Goal: Task Accomplishment & Management: Manage account settings

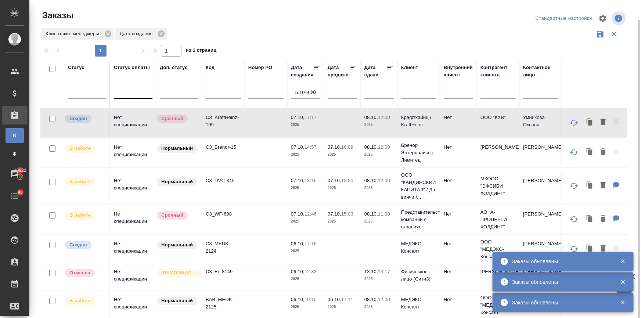
scroll to position [10, 0]
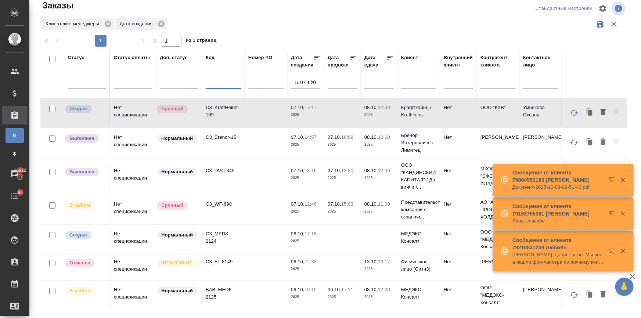
click at [212, 81] on input "text" at bounding box center [223, 83] width 35 height 9
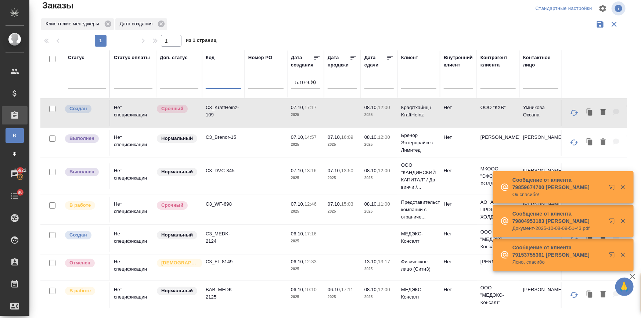
paste input "C3_DVC-345"
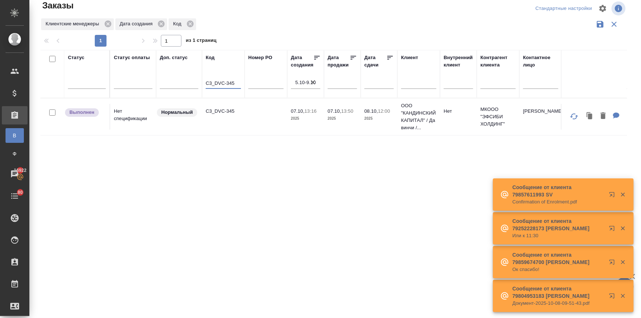
type input "C3_DVC-345"
click at [309, 119] on p "2025" at bounding box center [305, 118] width 29 height 7
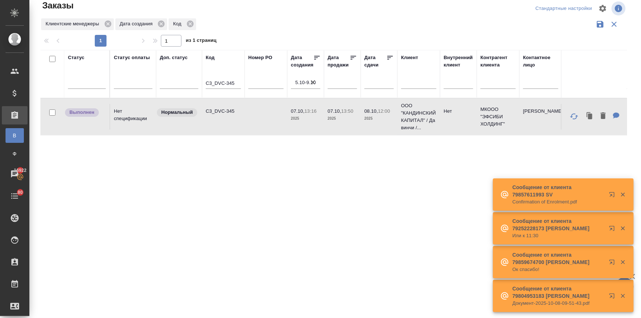
click at [309, 119] on p "2025" at bounding box center [305, 118] width 29 height 7
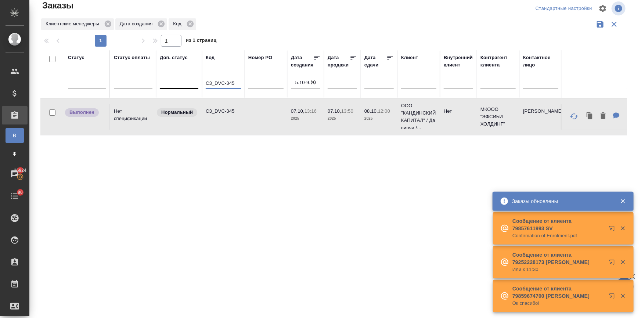
drag, startPoint x: 236, startPoint y: 81, endPoint x: 171, endPoint y: 80, distance: 64.2
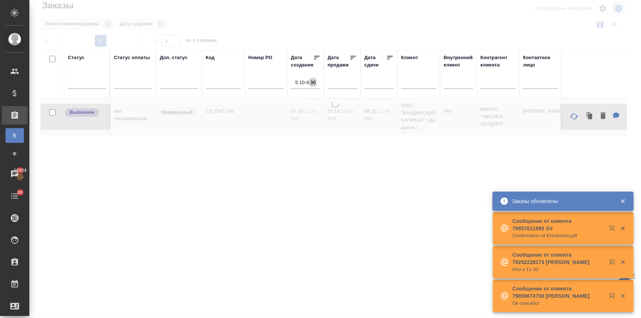
click at [312, 79] on icon "button" at bounding box center [312, 82] width 7 height 7
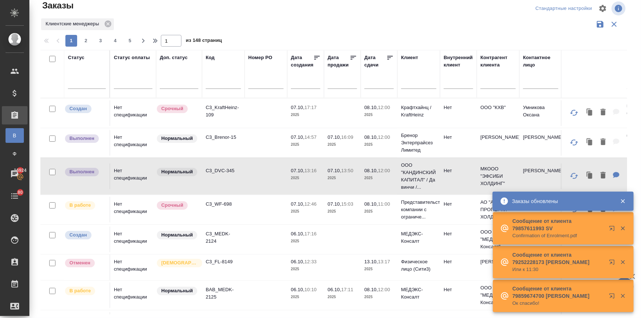
click at [337, 79] on input "text" at bounding box center [344, 82] width 25 height 10
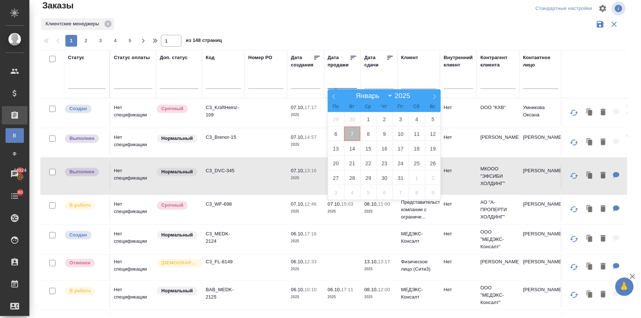
click at [350, 136] on span "7" at bounding box center [352, 134] width 16 height 14
type div "2025-10-06T21:00:00.000Z"
click at [378, 134] on span "9" at bounding box center [384, 134] width 16 height 14
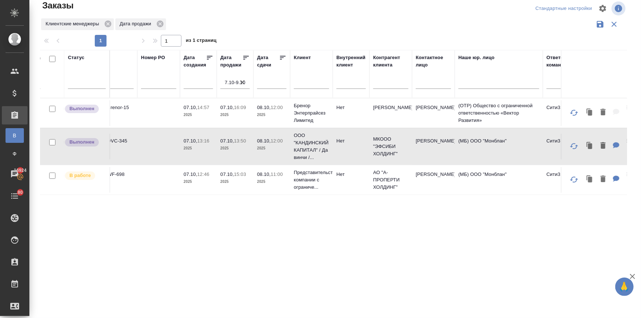
scroll to position [0, 0]
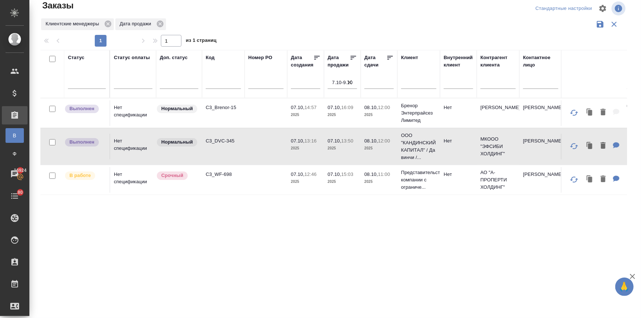
click at [363, 114] on td "08.10, 12:00 2025" at bounding box center [378, 113] width 37 height 26
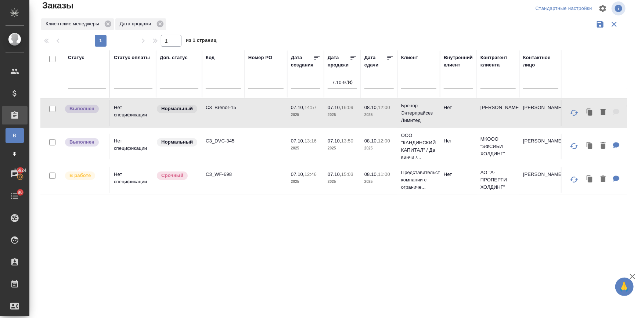
click at [363, 114] on td "08.10, 12:00 2025" at bounding box center [378, 113] width 37 height 26
click at [333, 172] on p "07.10," at bounding box center [334, 174] width 14 height 6
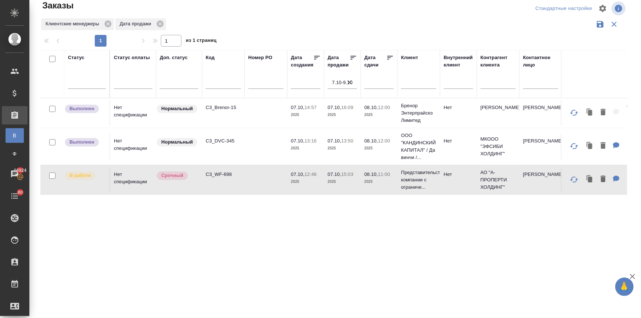
click at [333, 172] on p "07.10," at bounding box center [334, 174] width 14 height 6
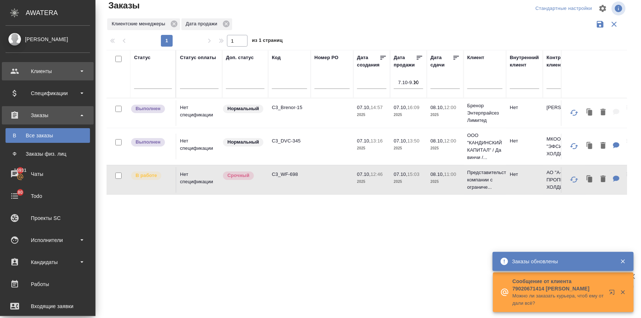
click at [18, 66] on div "Клиенты" at bounding box center [48, 71] width 84 height 11
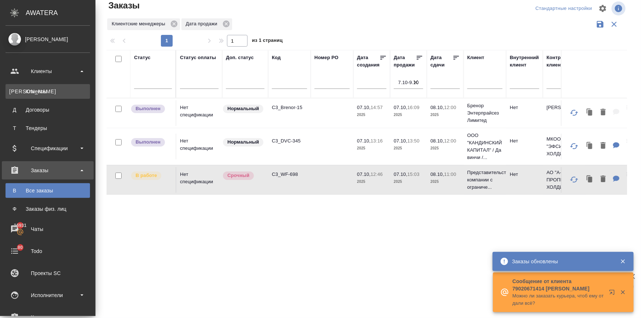
click at [22, 93] on div "Клиенты" at bounding box center [47, 91] width 77 height 7
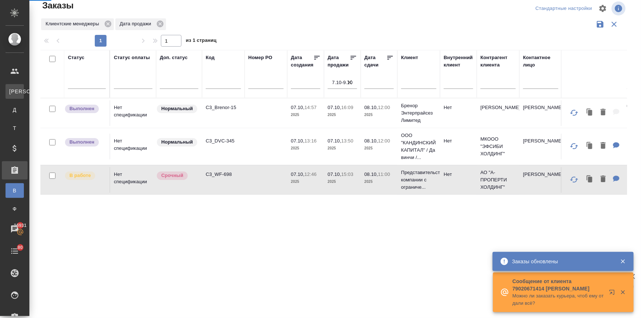
select select "RU"
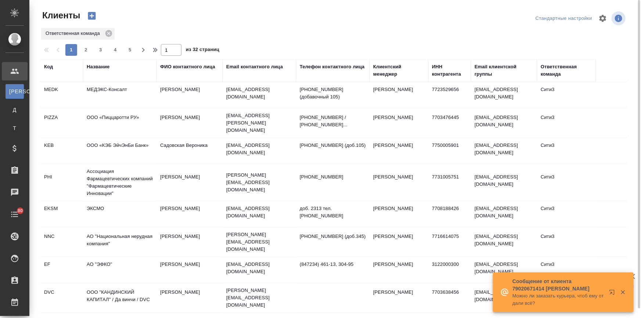
click at [233, 64] on div "Email контактного лица" at bounding box center [254, 66] width 57 height 7
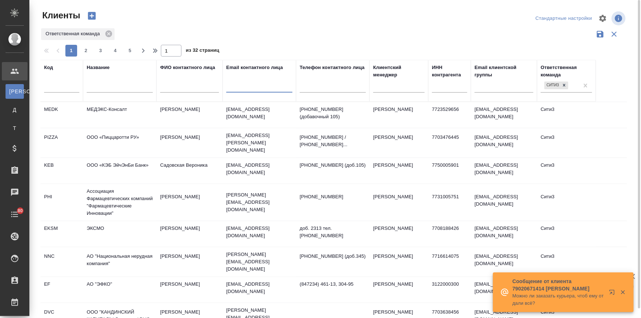
click at [235, 89] on input "text" at bounding box center [259, 87] width 66 height 9
paste input "(pokhlebkina@mumcfm.ru"
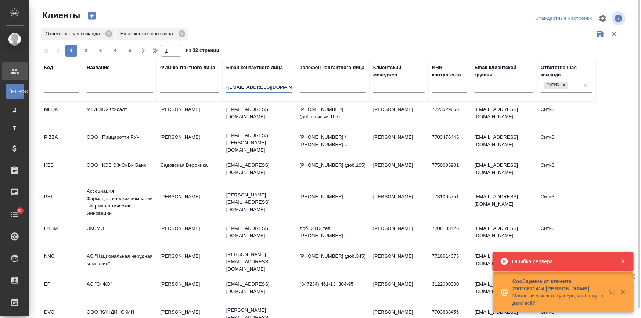
click at [228, 86] on input "(pokhlebkina@mumcfm.ru" at bounding box center [259, 87] width 66 height 9
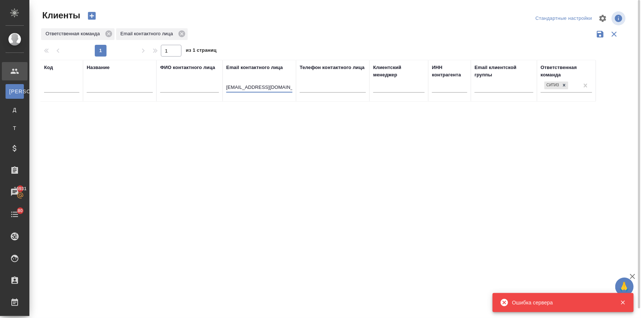
drag, startPoint x: 251, startPoint y: 87, endPoint x: 214, endPoint y: 86, distance: 37.8
click at [214, 86] on tr "Код Название ФИО контактного лица Email контактного лица pokhlebkina@mumcfm.ru …" at bounding box center [317, 81] width 555 height 42
type input "@mumcfm.ru"
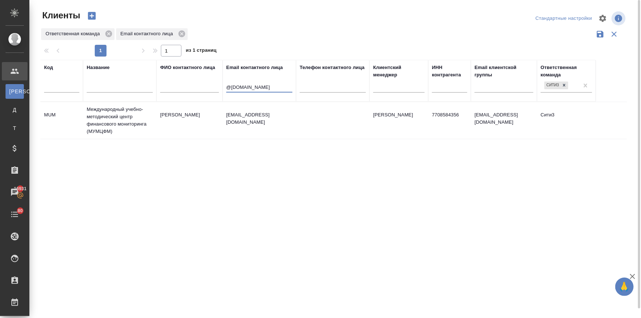
click at [102, 116] on td "Международный учебно-методический центр финансового мониторинга (МУМЦФМ)" at bounding box center [119, 120] width 73 height 37
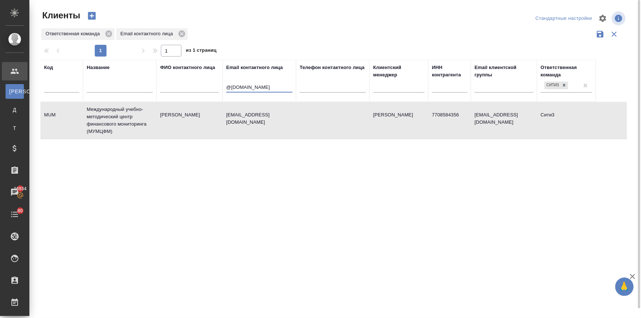
drag, startPoint x: 261, startPoint y: 86, endPoint x: 201, endPoint y: 84, distance: 59.5
click at [201, 84] on tr "Код Название ФИО контактного лица Email контактного лица @mumcfm.ru Телефон кон…" at bounding box center [317, 81] width 555 height 42
click at [119, 89] on input "text" at bounding box center [120, 87] width 66 height 9
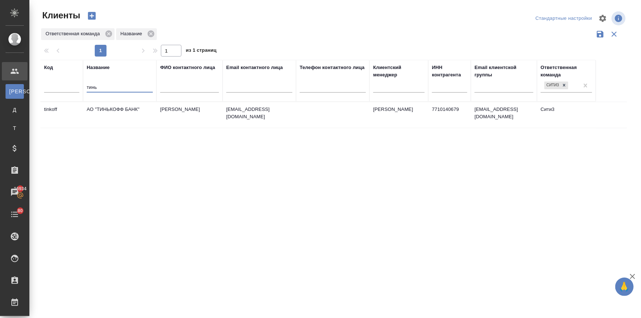
type input "тинь"
click at [108, 110] on td "АО "ТИНЬКОФФ БАНК"" at bounding box center [119, 115] width 73 height 26
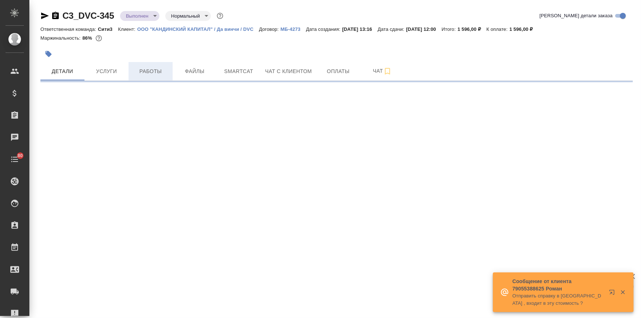
select select "RU"
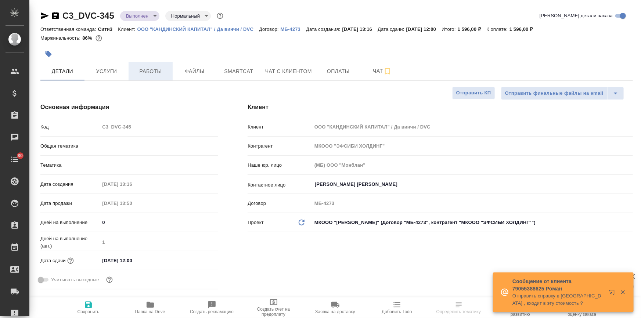
type textarea "x"
type input "Шаблонные документы"
click at [148, 68] on span "Работы" at bounding box center [150, 71] width 35 height 9
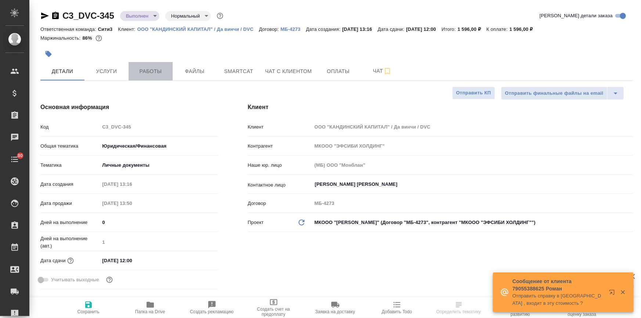
type input "Газизов Ринат"
type textarea "x"
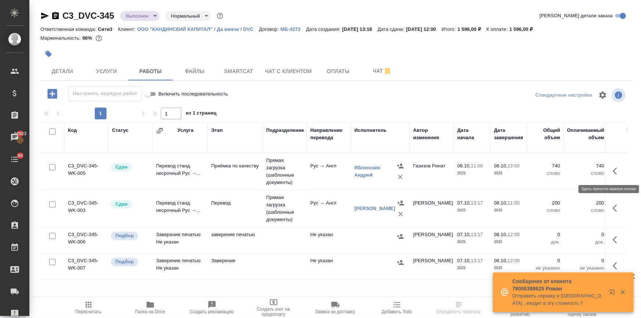
click at [613, 170] on icon "button" at bounding box center [616, 171] width 9 height 9
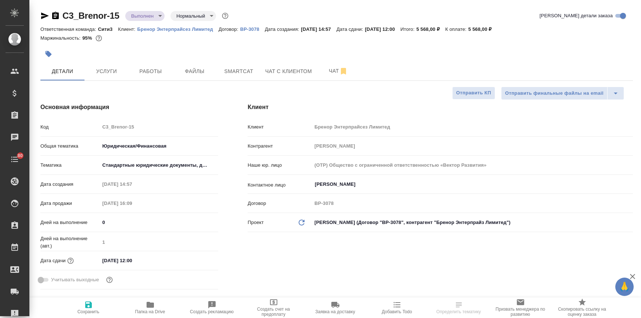
select select "RU"
type textarea "x"
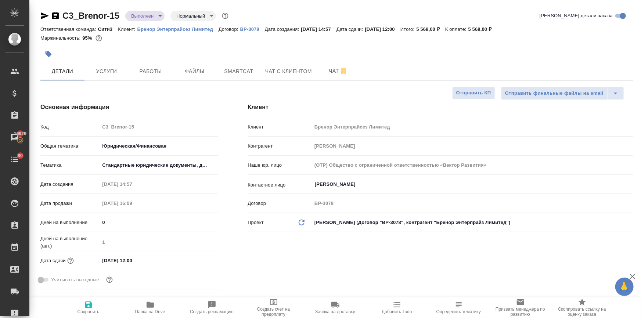
type textarea "x"
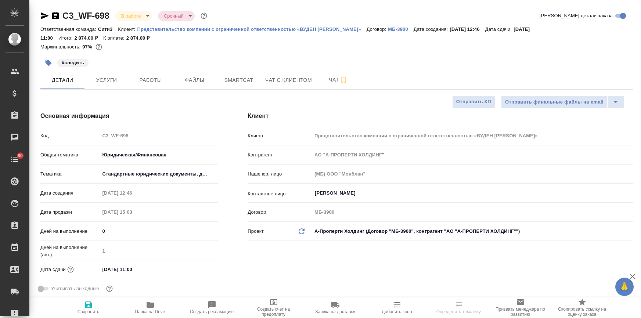
select select "RU"
type textarea "x"
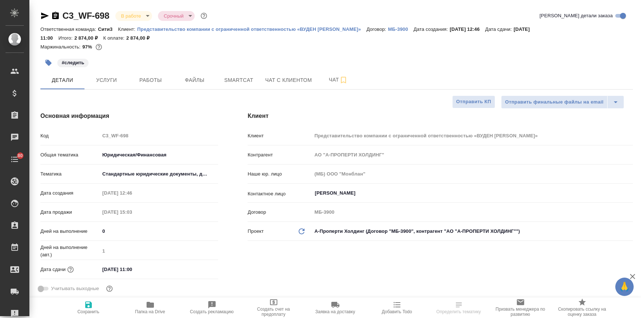
type textarea "x"
select select "RU"
type textarea "x"
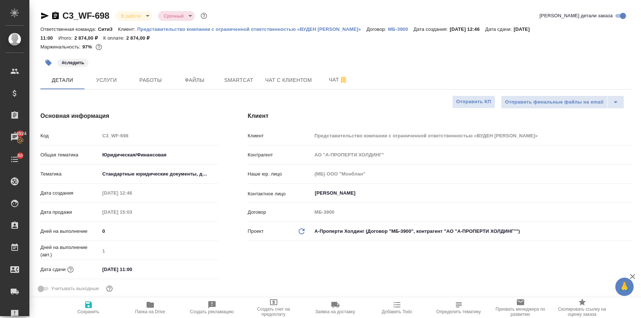
type textarea "x"
click at [153, 301] on icon "button" at bounding box center [150, 304] width 9 height 9
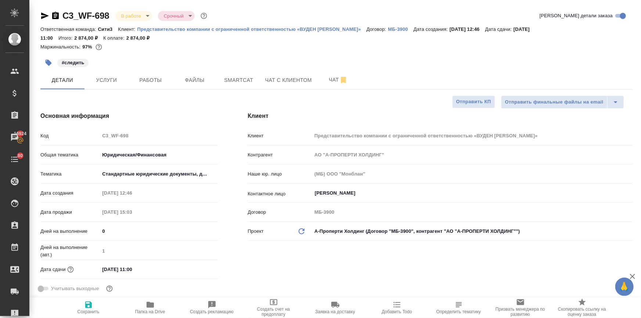
type textarea "x"
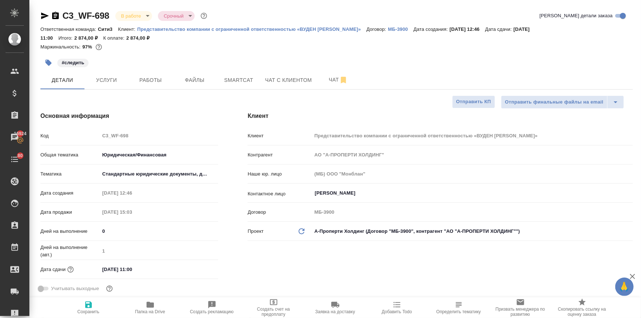
type textarea "x"
click at [123, 84] on span "Услуги" at bounding box center [106, 80] width 35 height 9
click at [132, 81] on button "Работы" at bounding box center [150, 80] width 44 height 18
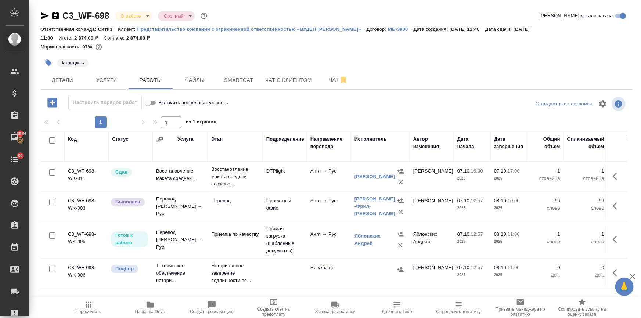
click at [149, 312] on span "Папка на Drive" at bounding box center [150, 311] width 30 height 5
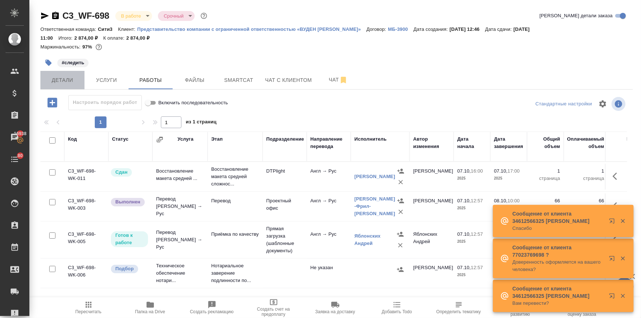
click at [51, 76] on span "Детали" at bounding box center [62, 80] width 35 height 9
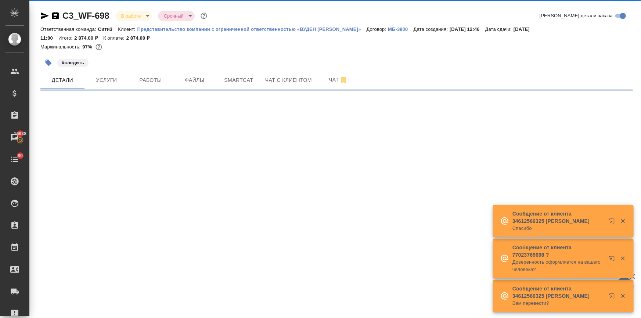
select select "RU"
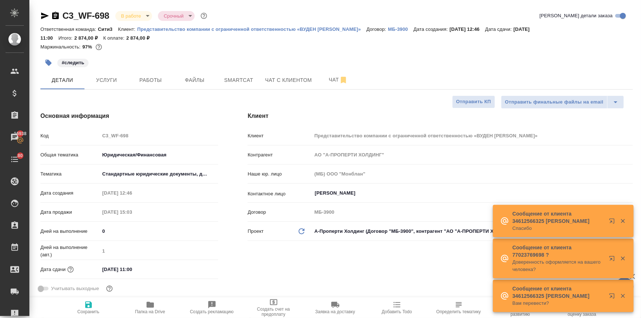
type textarea "x"
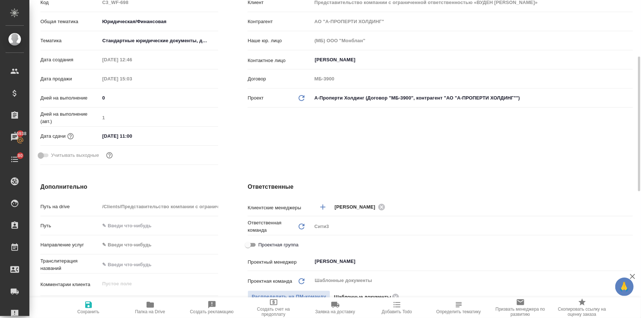
type textarea "x"
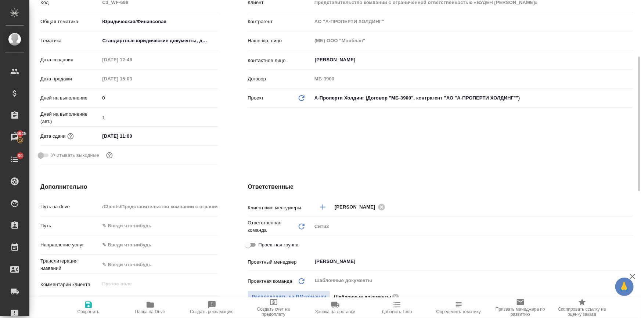
type textarea "x"
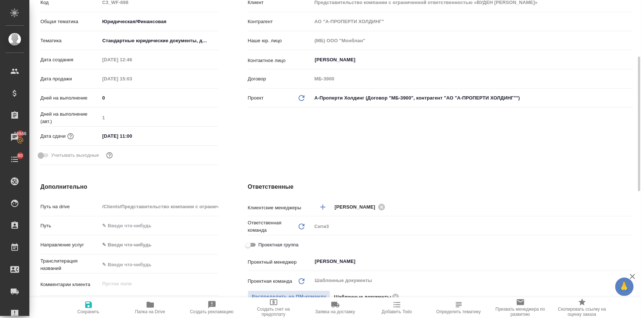
type textarea "x"
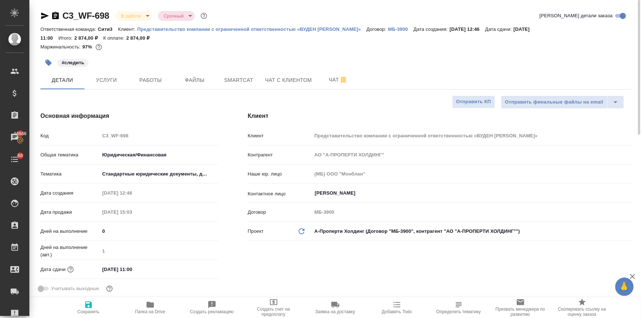
type textarea "x"
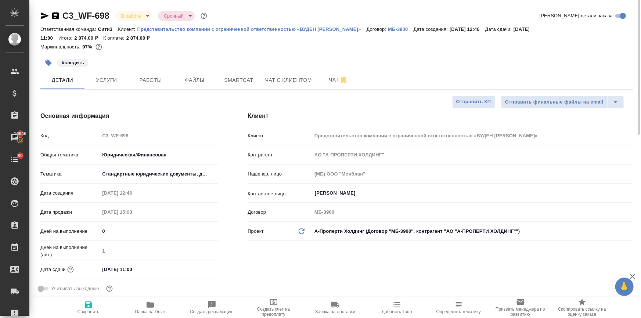
type textarea "x"
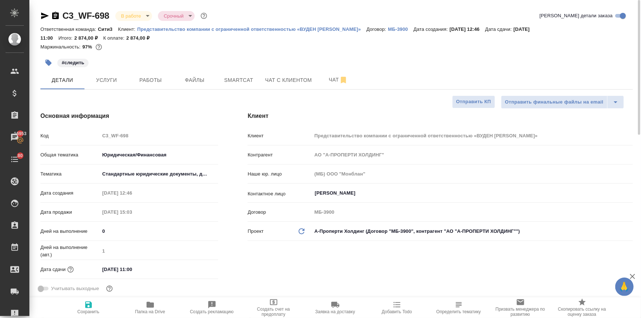
type textarea "x"
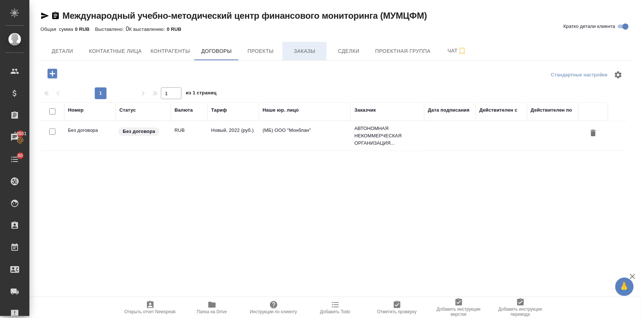
click at [298, 47] on span "Заказы" at bounding box center [304, 51] width 35 height 9
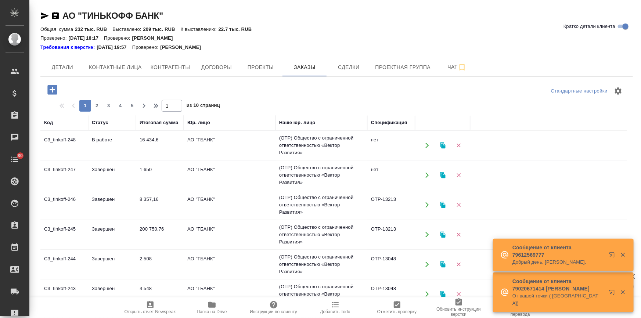
click at [54, 90] on icon "button" at bounding box center [52, 90] width 10 height 10
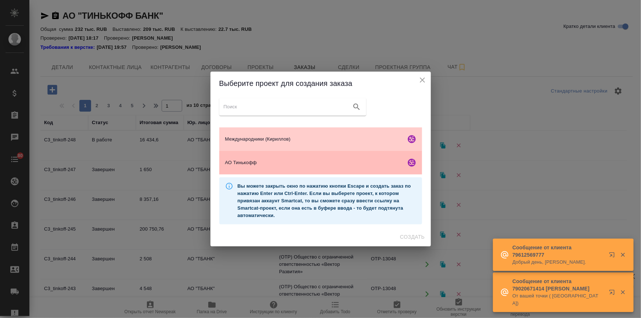
click at [239, 158] on div "АО Тинькофф" at bounding box center [320, 162] width 203 height 23
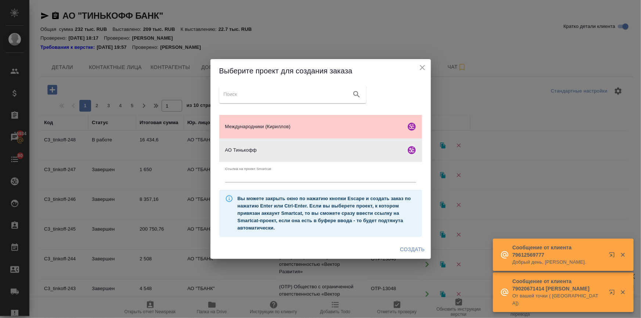
click at [414, 247] on span "Создать" at bounding box center [412, 249] width 25 height 9
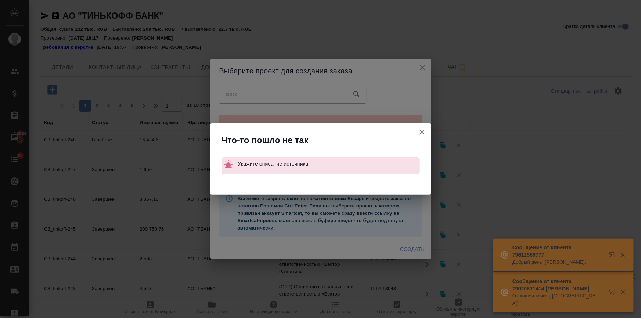
click at [420, 133] on icon "button" at bounding box center [421, 132] width 5 height 5
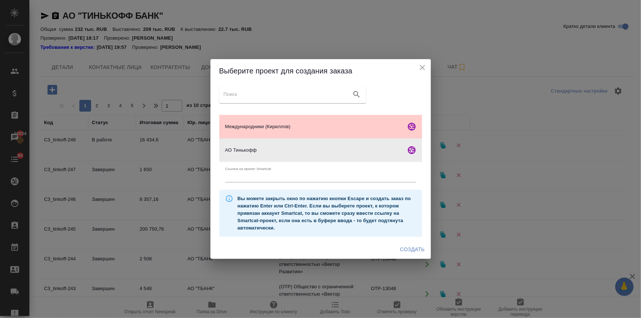
click at [293, 152] on span "АО Тинькофф" at bounding box center [314, 149] width 178 height 7
click at [414, 251] on span "Создать" at bounding box center [412, 249] width 25 height 9
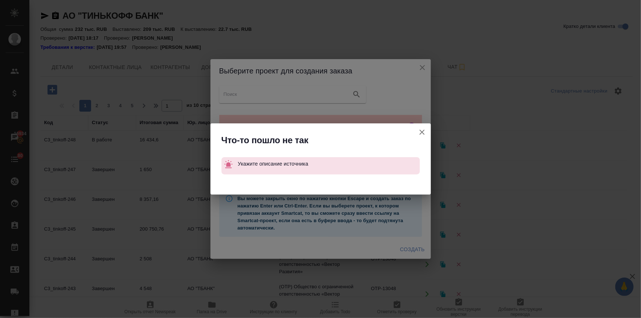
click at [417, 132] on icon "button" at bounding box center [421, 132] width 9 height 9
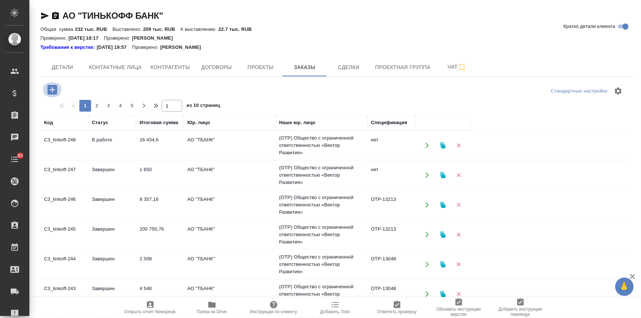
click at [48, 87] on icon "button" at bounding box center [52, 90] width 10 height 10
click at [45, 89] on button "button" at bounding box center [52, 89] width 20 height 15
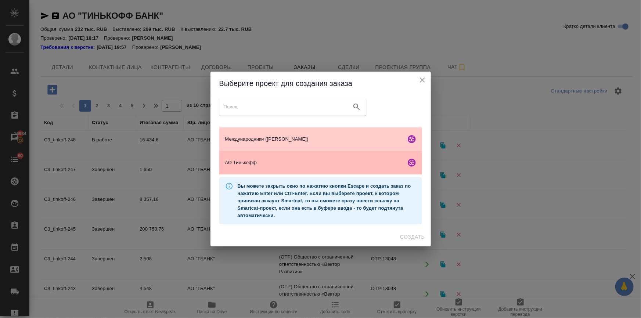
click at [322, 161] on span "АО Тинькофф" at bounding box center [314, 162] width 178 height 7
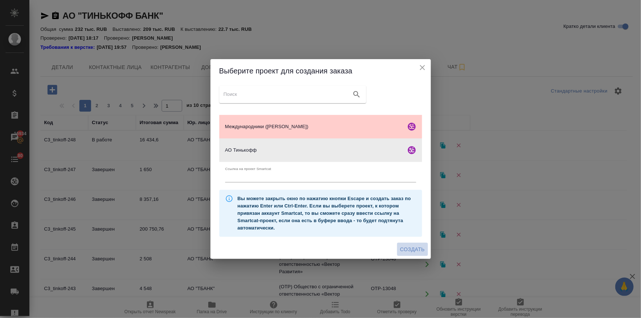
click at [412, 246] on span "Создать" at bounding box center [412, 249] width 25 height 9
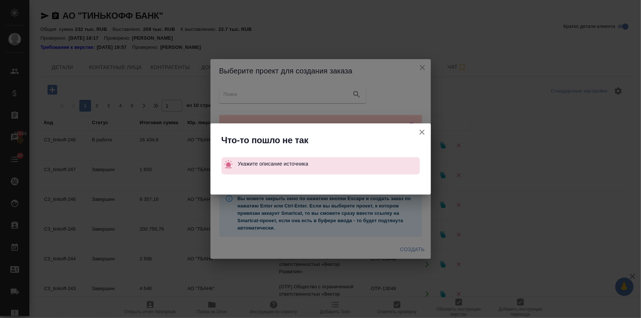
click at [419, 131] on icon "button" at bounding box center [421, 132] width 9 height 9
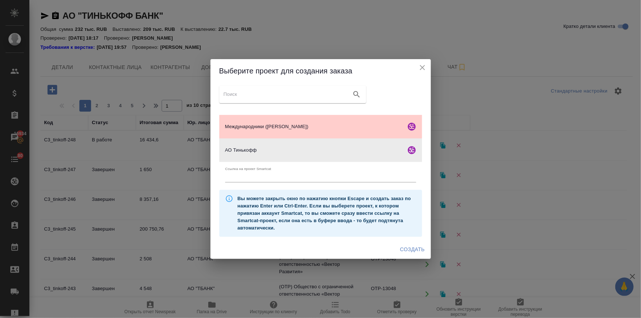
click at [325, 149] on span "АО Тинькофф" at bounding box center [314, 149] width 178 height 7
click at [407, 250] on span "Создать" at bounding box center [412, 249] width 25 height 9
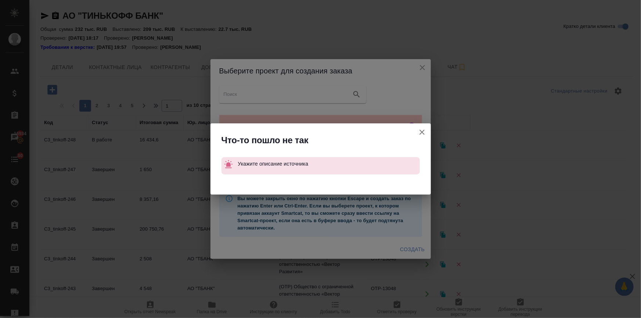
click at [419, 131] on icon "button" at bounding box center [421, 132] width 9 height 9
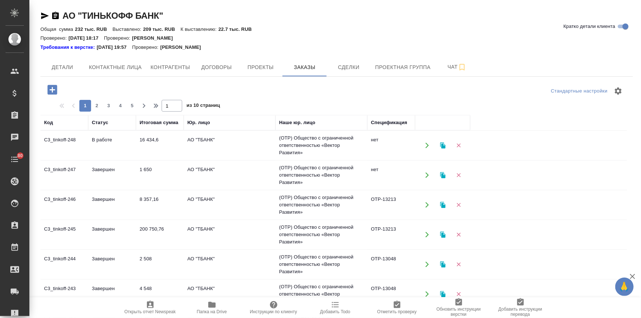
drag, startPoint x: 53, startPoint y: 97, endPoint x: 51, endPoint y: 92, distance: 5.3
click at [51, 92] on icon "button" at bounding box center [52, 90] width 10 height 10
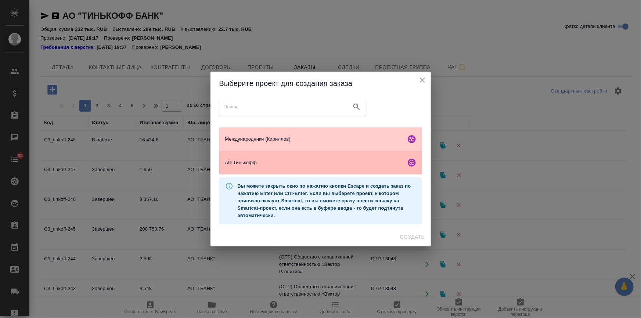
click at [356, 166] on span "АО Тинькофф" at bounding box center [314, 162] width 178 height 7
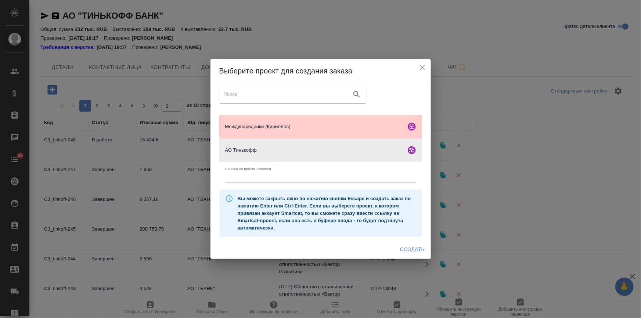
click at [409, 247] on span "Создать" at bounding box center [412, 249] width 25 height 9
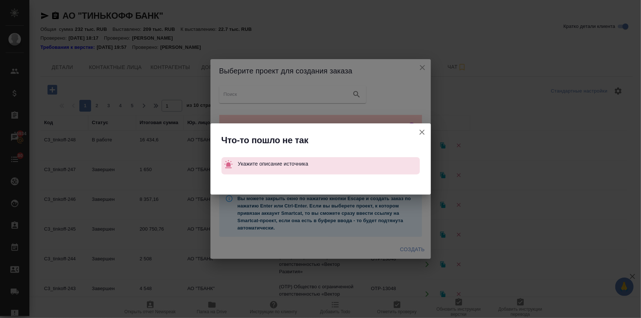
click at [419, 131] on icon "button" at bounding box center [421, 132] width 9 height 9
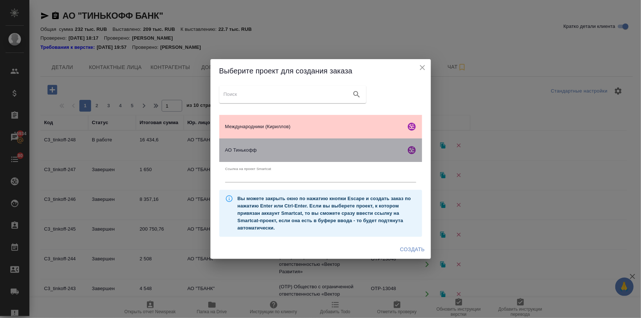
click at [321, 142] on div "АО Тинькофф" at bounding box center [320, 149] width 203 height 23
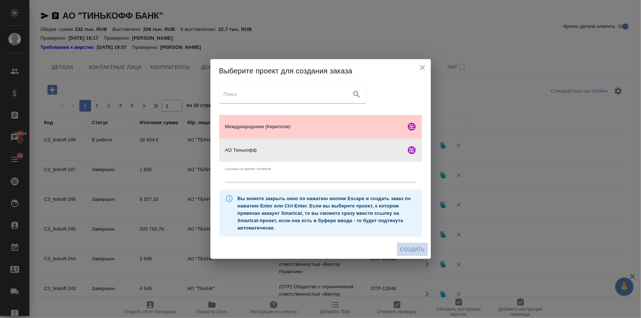
click at [409, 252] on span "Создать" at bounding box center [412, 249] width 25 height 9
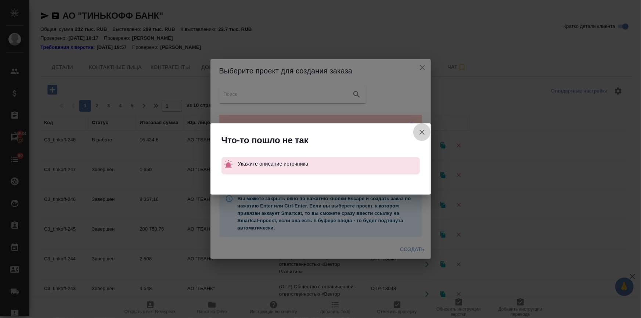
click at [422, 132] on icon "button" at bounding box center [421, 132] width 5 height 5
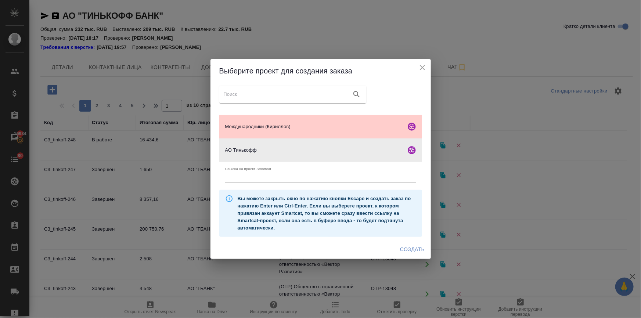
click at [421, 68] on icon "close" at bounding box center [422, 67] width 9 height 9
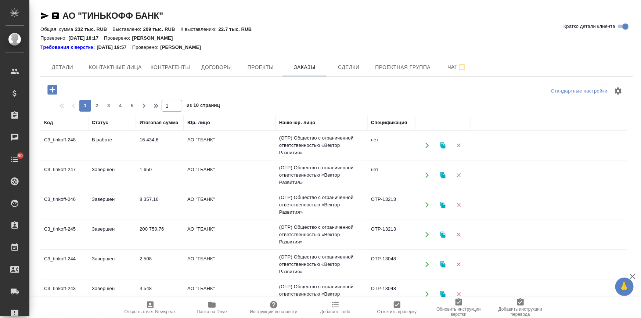
click at [54, 86] on icon "button" at bounding box center [52, 90] width 10 height 10
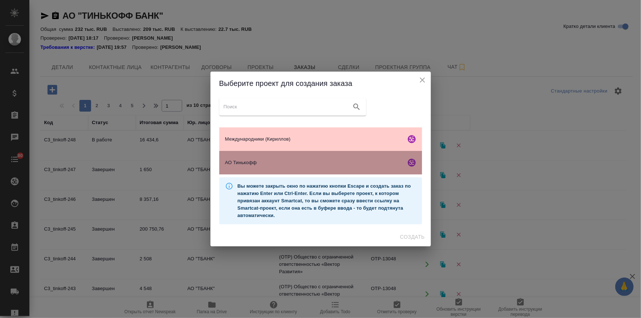
click at [237, 160] on span "АО Тинькофф" at bounding box center [314, 162] width 178 height 7
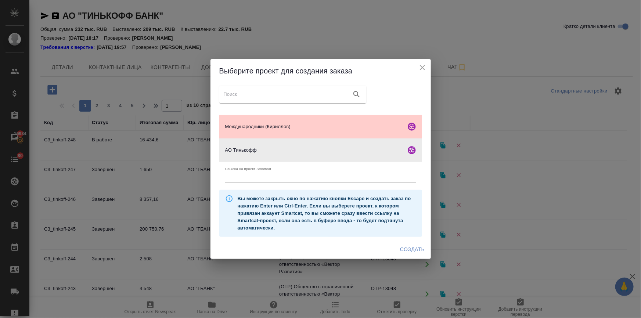
click at [396, 247] on div "Создать" at bounding box center [320, 249] width 220 height 19
click at [404, 247] on span "Создать" at bounding box center [412, 249] width 25 height 9
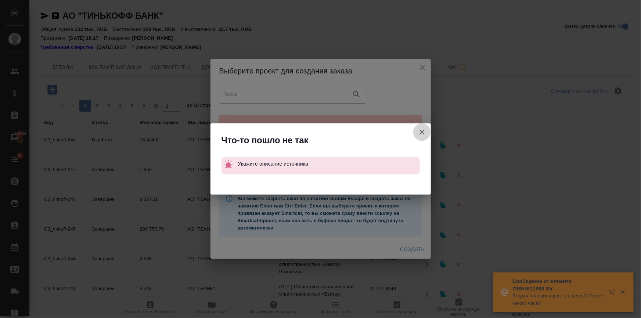
click at [424, 131] on icon "button" at bounding box center [421, 132] width 9 height 9
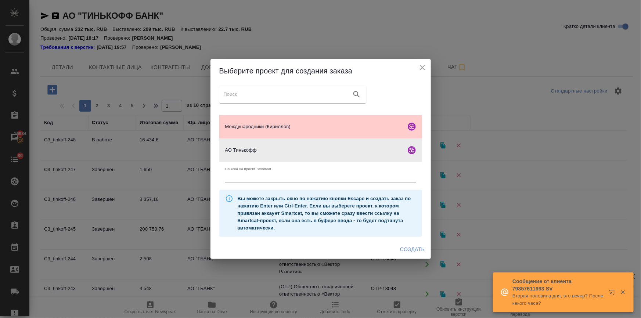
click at [423, 69] on icon "close" at bounding box center [422, 67] width 5 height 5
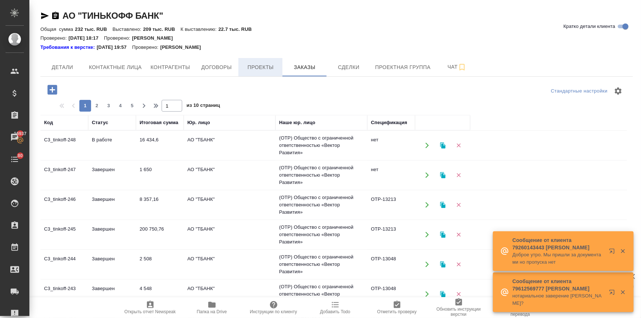
click at [253, 63] on span "Проекты" at bounding box center [260, 67] width 35 height 9
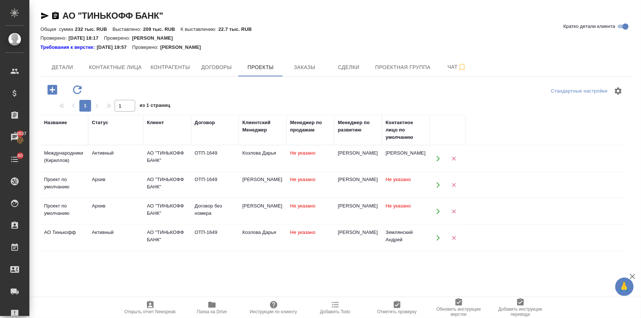
click at [162, 233] on div "АО "ТИНЬКОФФ БАНК"" at bounding box center [167, 236] width 40 height 15
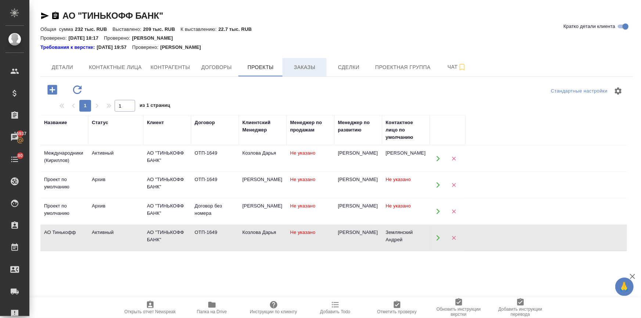
click at [300, 65] on span "Заказы" at bounding box center [304, 67] width 35 height 9
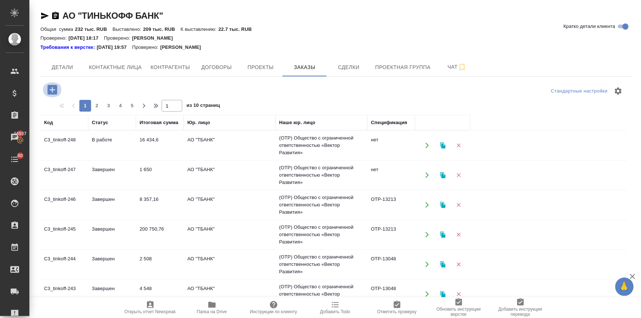
click at [50, 93] on icon "button" at bounding box center [52, 90] width 10 height 10
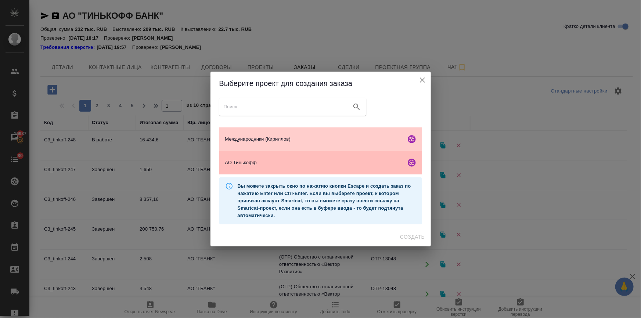
click at [275, 167] on div "АО Тинькофф" at bounding box center [320, 162] width 203 height 23
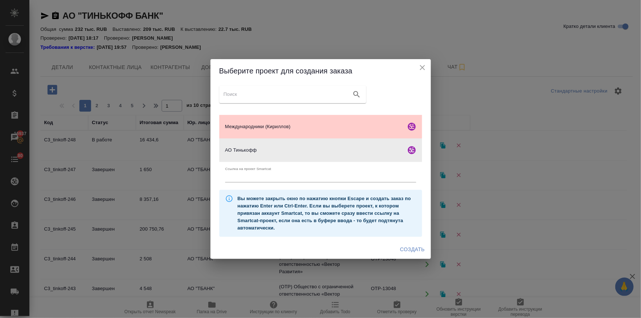
click at [419, 246] on span "Создать" at bounding box center [412, 249] width 25 height 9
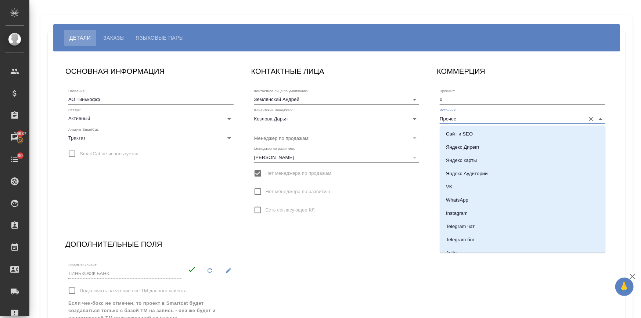
click at [448, 118] on input "Прочее" at bounding box center [510, 118] width 142 height 10
click at [453, 200] on p "Email" at bounding box center [452, 200] width 12 height 7
type input "Email"
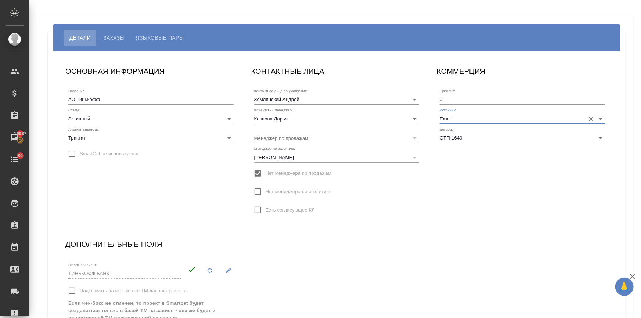
scroll to position [68, 0]
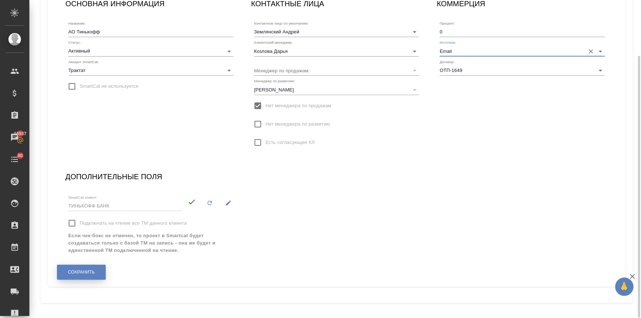
click at [90, 273] on span "Сохранить" at bounding box center [81, 272] width 27 height 6
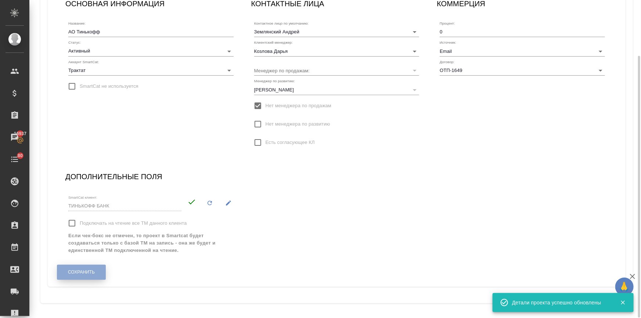
click at [90, 273] on span "Сохранить" at bounding box center [81, 272] width 27 height 6
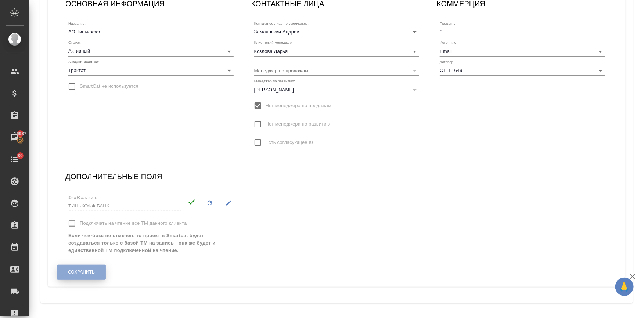
click at [95, 269] on button "Сохранить" at bounding box center [81, 272] width 49 height 15
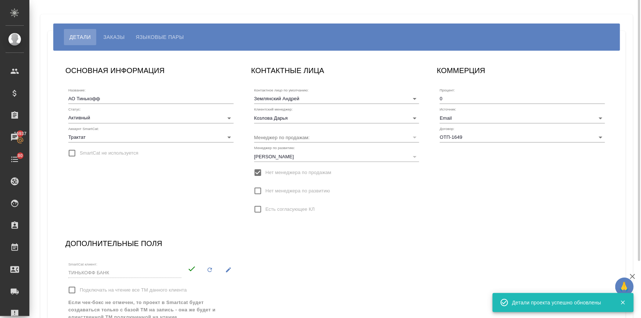
scroll to position [0, 0]
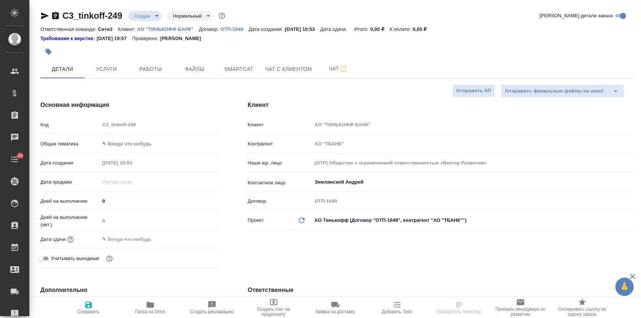
select select "RU"
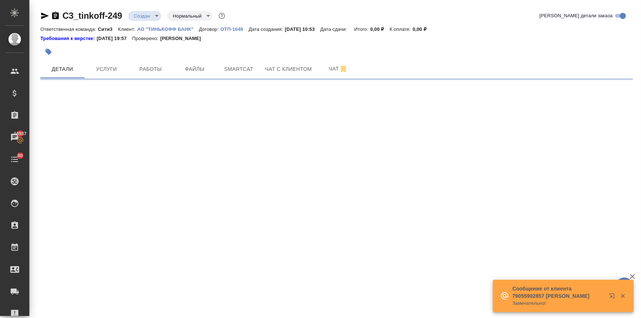
select select "RU"
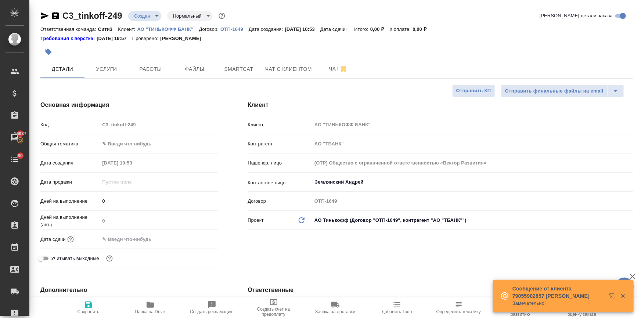
type textarea "x"
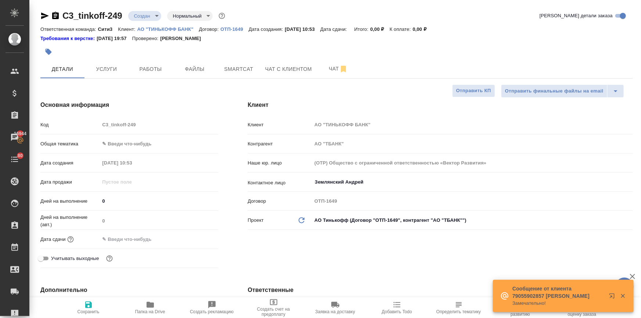
type textarea "x"
click at [139, 146] on body "🙏 .cls-1 fill:#fff; AWATERA Ilina Ekaterina Клиенты Спецификации Заказы 16944 Ч…" at bounding box center [320, 188] width 641 height 377
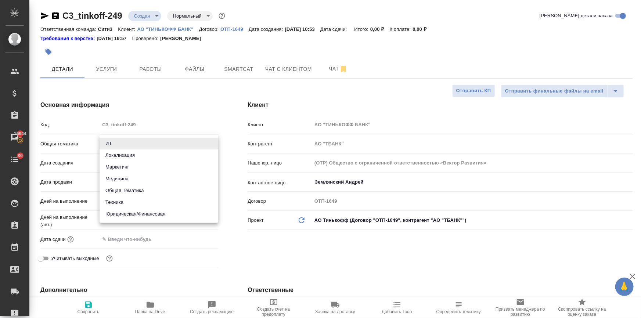
click at [121, 170] on li "Маркетинг" at bounding box center [158, 167] width 119 height 12
type input "marketing"
type textarea "x"
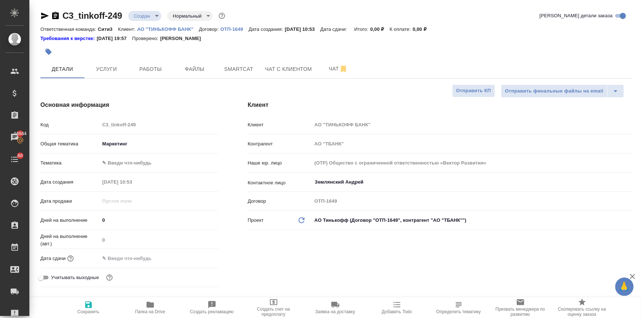
click at [119, 164] on body "🙏 .cls-1 fill:#fff; AWATERA Ilina Ekaterina Клиенты Спецификации Заказы 16944 Ч…" at bounding box center [320, 188] width 641 height 377
click at [119, 173] on li "Маркетинг" at bounding box center [158, 175] width 119 height 12
type textarea "x"
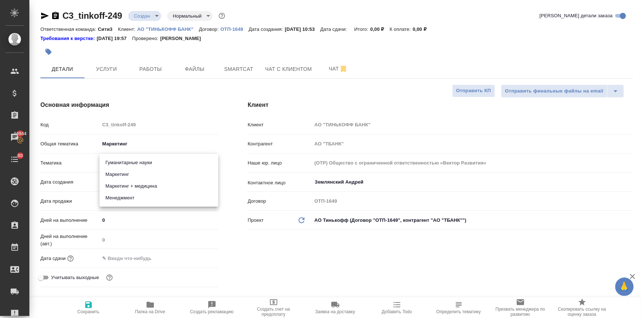
type input "5a8b8b956a9677013d343d63"
click at [338, 185] on input "Землянский Андрей" at bounding box center [460, 182] width 292 height 9
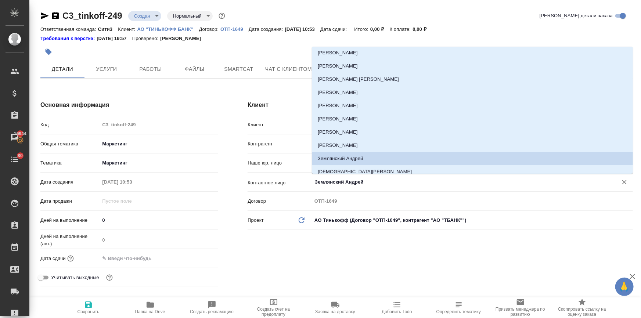
scroll to position [179, 0]
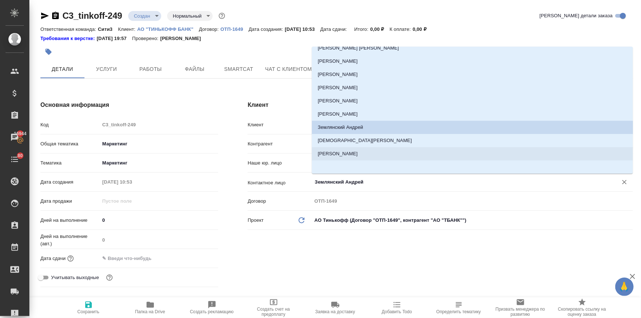
click at [326, 158] on li "Бочкарева Кристина" at bounding box center [472, 153] width 321 height 13
type input "Бочкарева Кристина"
type textarea "x"
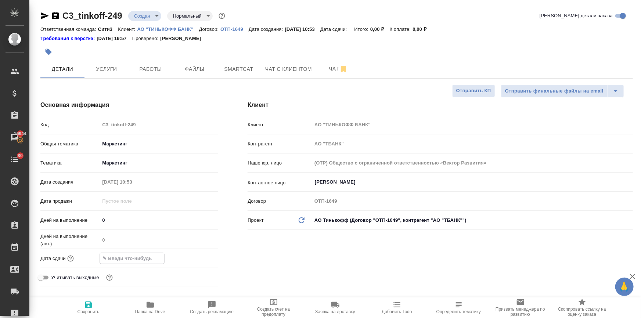
click at [134, 257] on input "text" at bounding box center [132, 258] width 64 height 11
click at [197, 258] on icon "button" at bounding box center [196, 257] width 7 height 7
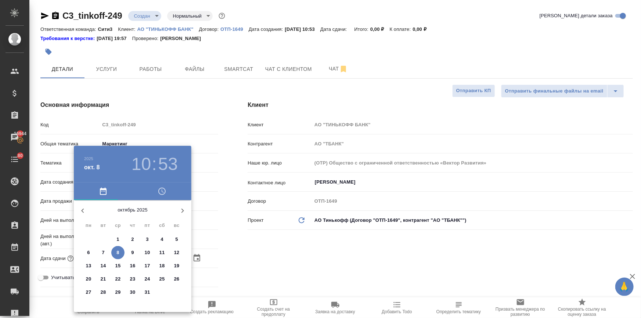
click at [147, 253] on p "10" at bounding box center [148, 252] width 6 height 7
type input "10.10.2025 10:53"
type textarea "x"
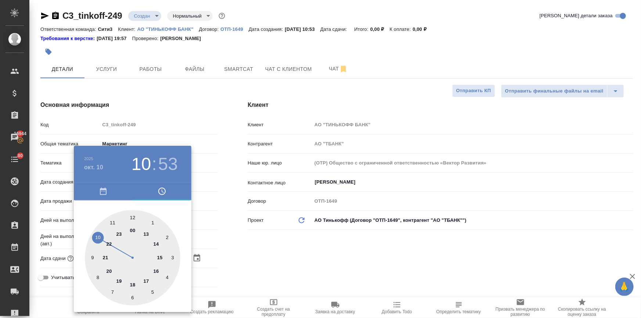
click at [159, 166] on h3 "53" at bounding box center [167, 164] width 19 height 21
click at [132, 218] on div at bounding box center [132, 257] width 95 height 95
type input "10.10.2025 10:00"
type textarea "x"
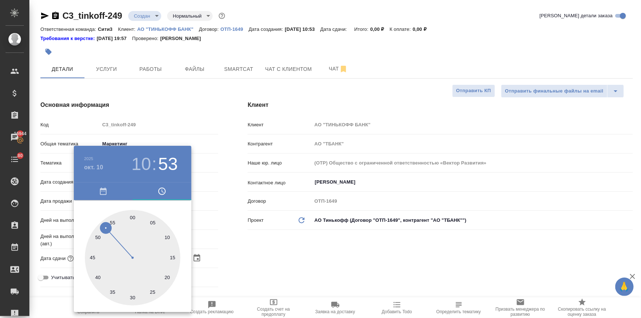
type textarea "x"
drag, startPoint x: 283, startPoint y: 237, endPoint x: 278, endPoint y: 245, distance: 9.5
click at [281, 242] on div at bounding box center [320, 159] width 641 height 318
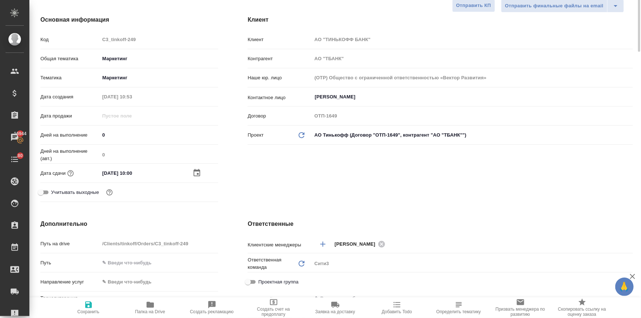
scroll to position [0, 0]
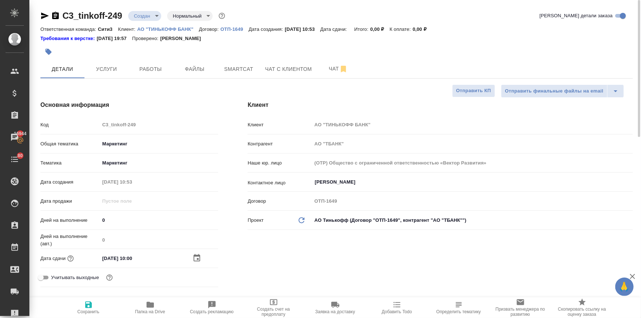
click at [89, 311] on span "Сохранить" at bounding box center [88, 311] width 22 height 5
type textarea "x"
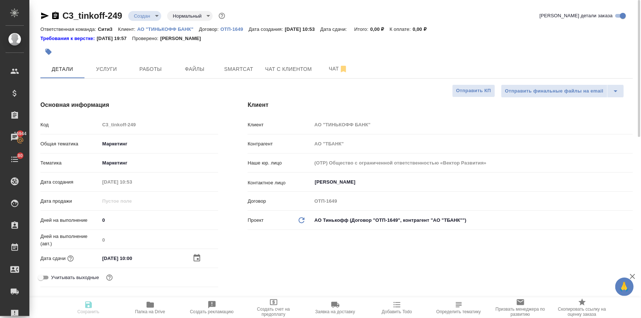
type textarea "x"
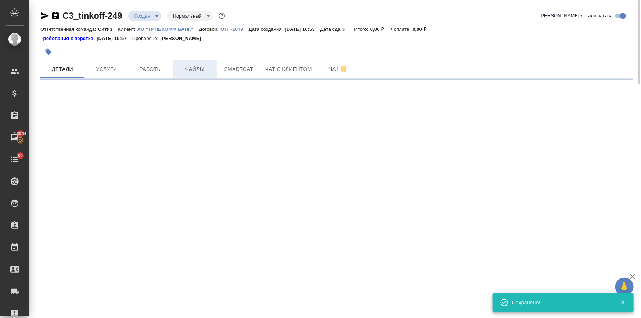
type input "holyTrinity"
select select "RU"
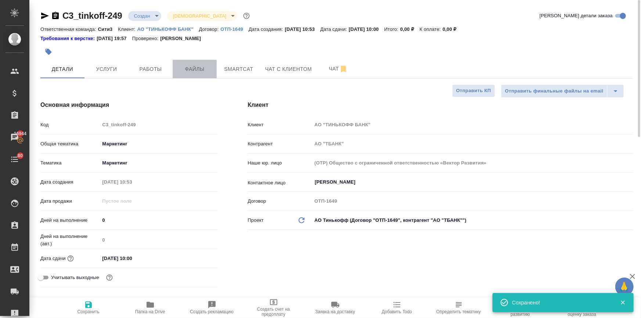
click at [191, 73] on span "Файлы" at bounding box center [194, 69] width 35 height 9
type textarea "x"
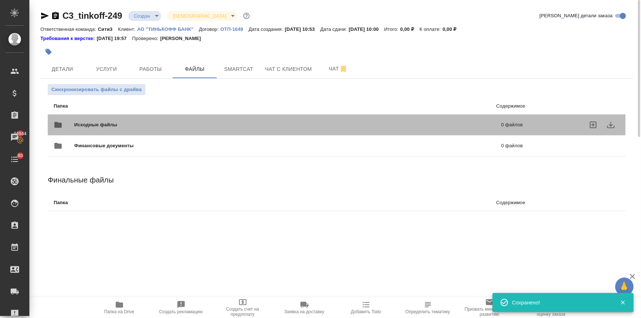
click at [107, 118] on div "Исходные файлы 0 файлов" at bounding box center [288, 125] width 469 height 18
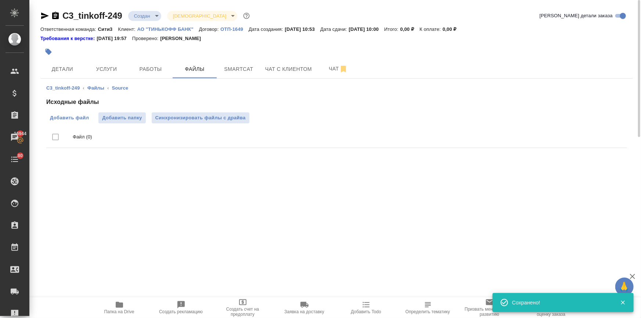
click at [83, 117] on span "Добавить файл" at bounding box center [69, 117] width 39 height 7
click at [0, 0] on input "Добавить файл" at bounding box center [0, 0] width 0 height 0
click at [105, 72] on span "Услуги" at bounding box center [106, 69] width 35 height 9
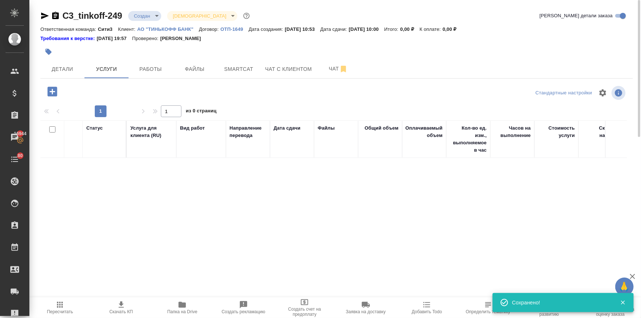
click at [49, 89] on icon "button" at bounding box center [52, 92] width 10 height 10
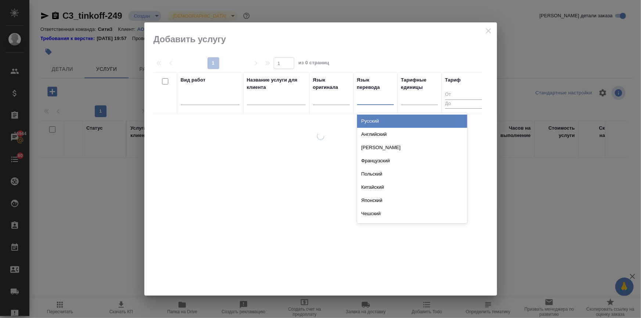
click at [375, 96] on div at bounding box center [375, 97] width 37 height 11
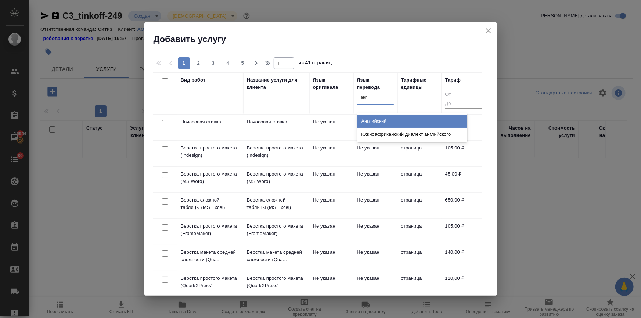
type input "англ"
click at [373, 119] on div "Английский" at bounding box center [412, 121] width 110 height 13
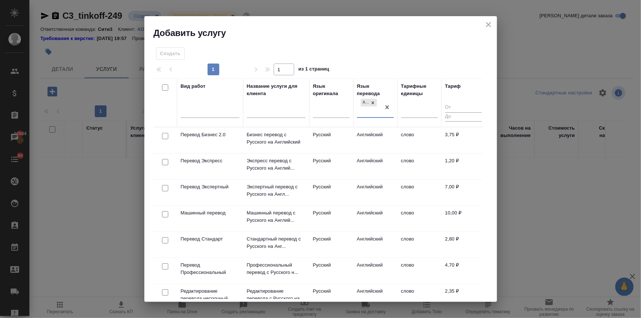
click at [164, 239] on input "checkbox" at bounding box center [165, 240] width 6 height 6
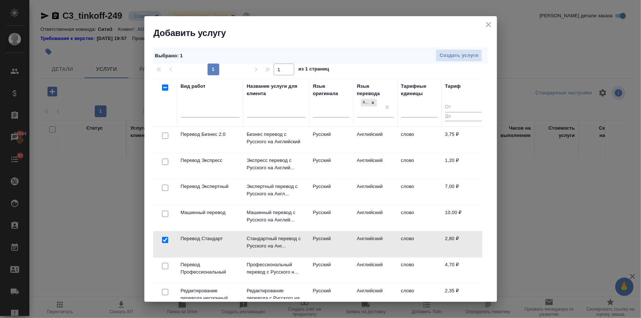
click at [164, 242] on input "checkbox" at bounding box center [165, 240] width 6 height 6
checkbox input "false"
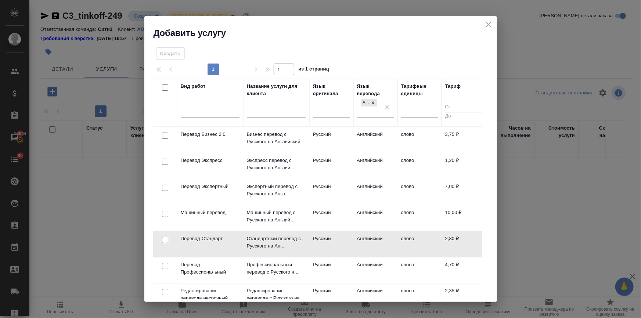
click at [164, 188] on input "checkbox" at bounding box center [165, 188] width 6 height 6
checkbox input "true"
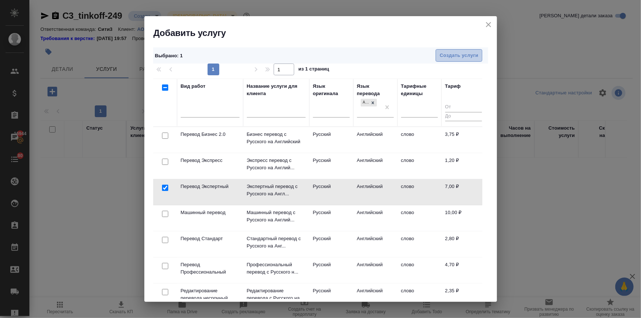
click at [472, 51] on button "Создать услуги" at bounding box center [458, 55] width 47 height 13
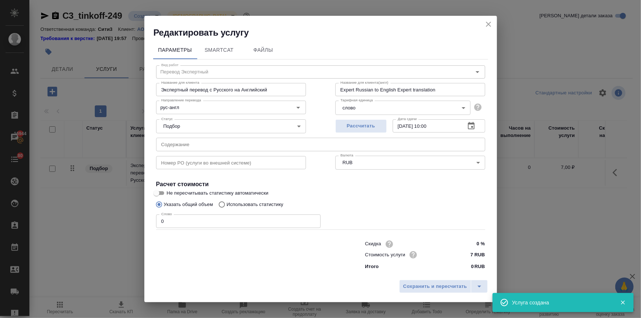
drag, startPoint x: 180, startPoint y: 221, endPoint x: 124, endPoint y: 220, distance: 55.8
click at [124, 220] on div "Редактировать услугу Параметры SmartCat Файлы Вид работ Перевод Экспертный Вид …" at bounding box center [320, 159] width 641 height 318
type input "1"
click at [436, 285] on span "Сохранить и пересчитать" at bounding box center [435, 286] width 64 height 8
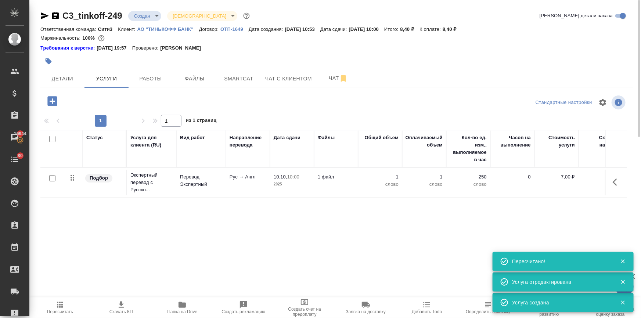
click at [51, 175] on div at bounding box center [52, 178] width 17 height 10
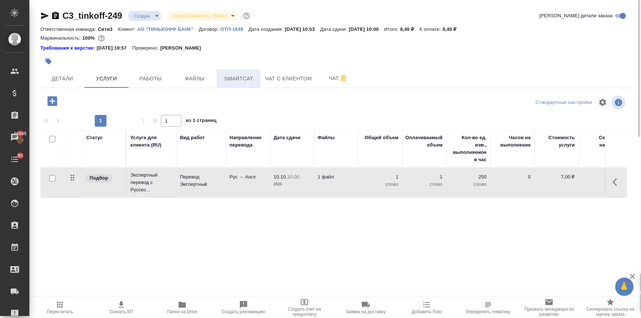
click at [225, 79] on span "Smartcat" at bounding box center [238, 78] width 35 height 9
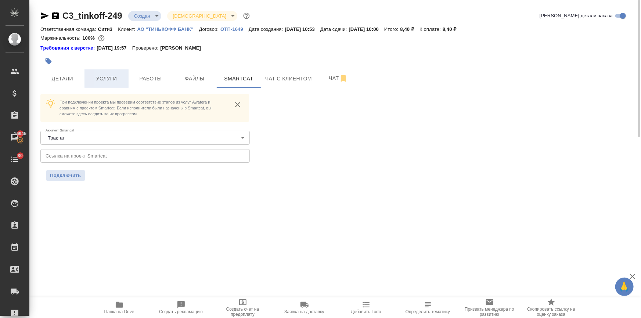
click at [110, 80] on span "Услуги" at bounding box center [106, 78] width 35 height 9
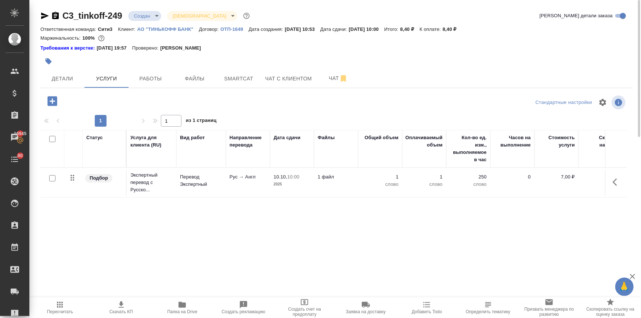
click at [52, 179] on input "checkbox" at bounding box center [52, 178] width 6 height 6
checkbox input "true"
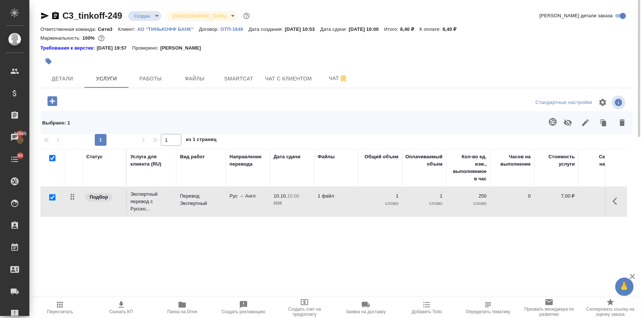
click at [548, 122] on icon "button" at bounding box center [552, 121] width 9 height 9
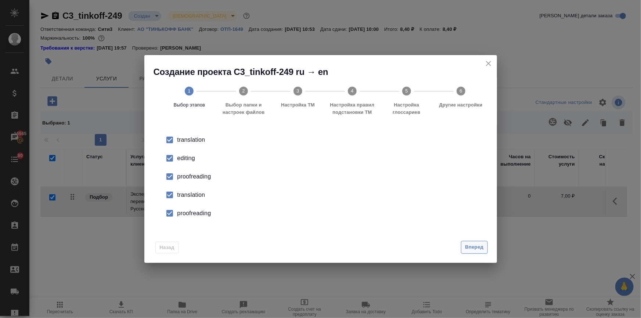
click at [472, 245] on span "Вперед" at bounding box center [474, 247] width 18 height 8
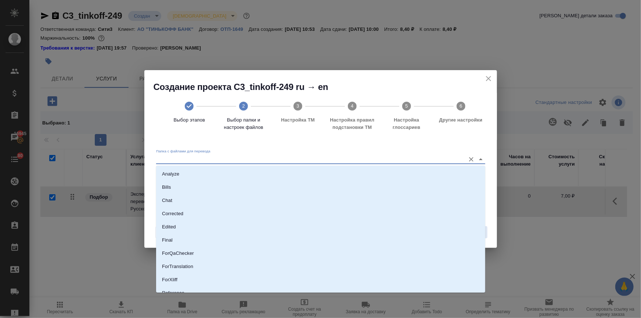
click at [189, 159] on input "Папка с файлами для перевода" at bounding box center [308, 159] width 305 height 9
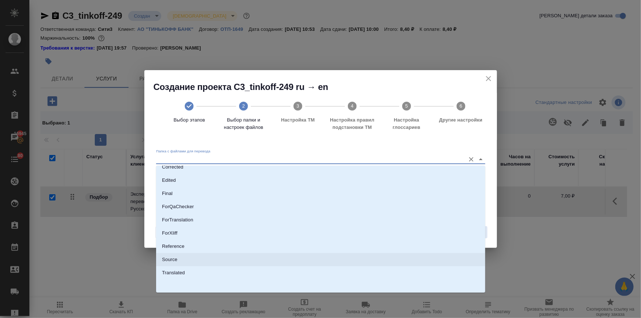
click at [180, 259] on li "Source" at bounding box center [320, 259] width 329 height 13
type input "Source"
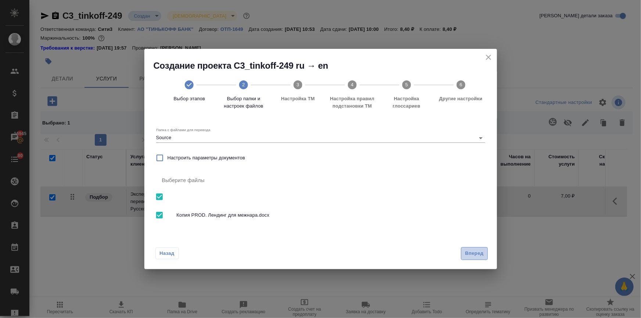
click at [471, 256] on span "Вперед" at bounding box center [474, 253] width 18 height 8
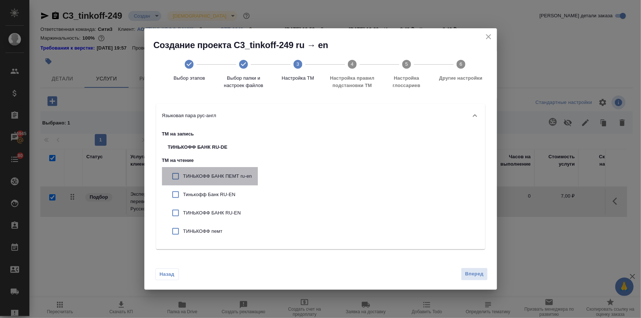
click at [222, 170] on div "ТИНЬКОФФ БАНК ПЕМТ ru-en" at bounding box center [210, 176] width 96 height 18
checkbox input "true"
drag, startPoint x: 218, startPoint y: 188, endPoint x: 215, endPoint y: 217, distance: 28.4
click at [218, 189] on div "Тинькофф Банк RU-EN" at bounding box center [210, 194] width 96 height 18
checkbox input "true"
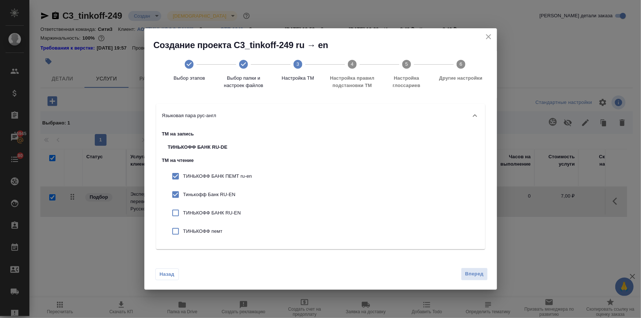
click at [215, 213] on p "ТИНЬКОФФ БАНК RU-EN" at bounding box center [217, 212] width 69 height 7
checkbox input "true"
click at [206, 231] on p "ТИНЬКОФФ пемт" at bounding box center [217, 231] width 69 height 7
checkbox input "true"
click at [463, 271] on button "Вперед" at bounding box center [474, 274] width 26 height 13
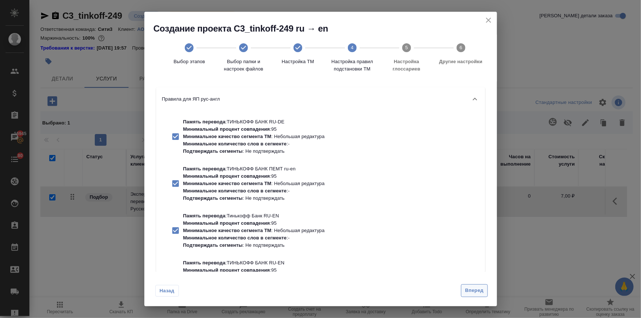
click at [466, 294] on span "Вперед" at bounding box center [474, 290] width 18 height 8
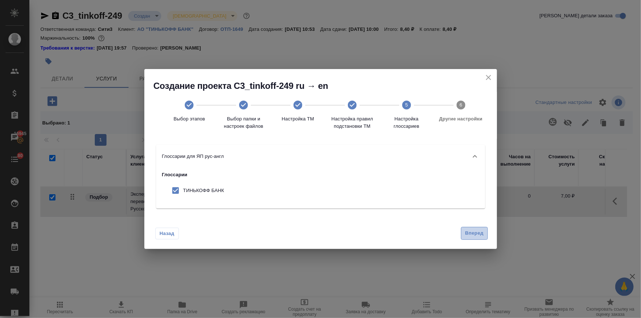
click at [481, 236] on span "Вперед" at bounding box center [474, 233] width 18 height 8
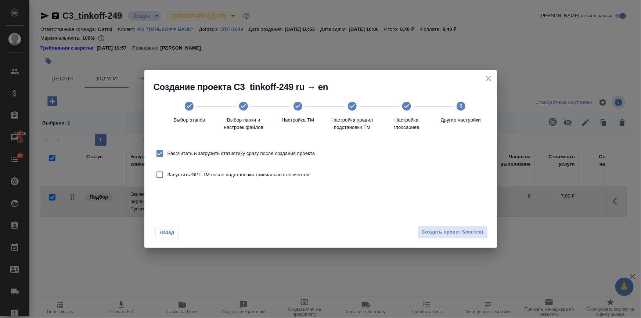
click at [193, 155] on span "Рассчитать и загрузить статистику сразу после создания проекта" at bounding box center [241, 153] width 148 height 7
click at [167, 155] on input "Рассчитать и загрузить статистику сразу после создания проекта" at bounding box center [159, 153] width 15 height 15
checkbox input "false"
click at [414, 227] on div "Назад Создать проект Smartcat" at bounding box center [320, 230] width 352 height 35
click at [421, 229] on button "Создать проект Smartcat" at bounding box center [452, 232] width 70 height 13
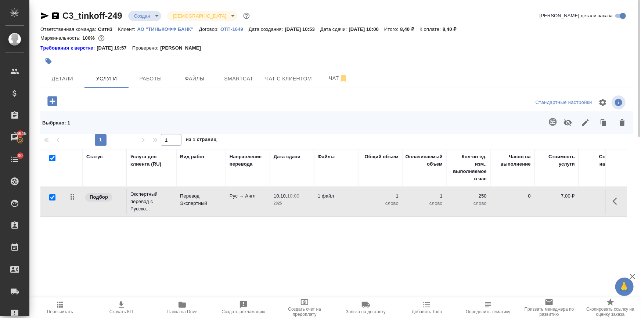
click at [613, 197] on icon "button" at bounding box center [616, 201] width 9 height 9
click at [572, 198] on icon "button" at bounding box center [575, 201] width 9 height 9
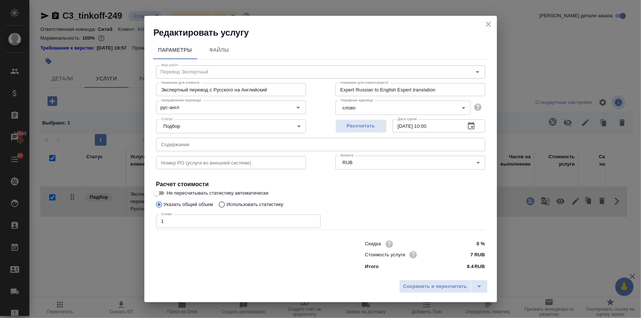
click at [222, 206] on input "Использовать статистику" at bounding box center [221, 205] width 12 height 14
radio input "true"
radio input "false"
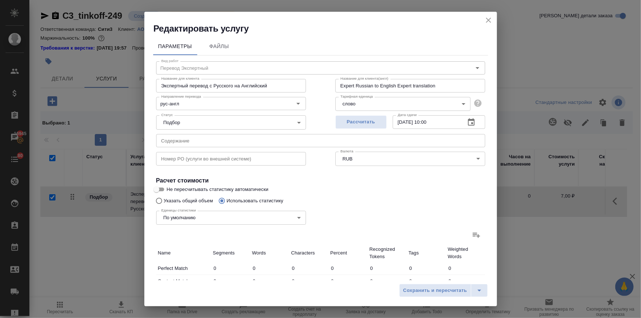
click at [472, 235] on icon at bounding box center [475, 235] width 7 height 5
click at [0, 0] on input "file" at bounding box center [0, 0] width 0 height 0
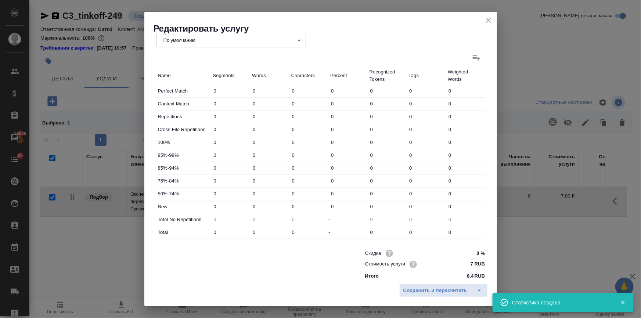
type input "74"
type input "401"
type input "2472"
type input "45"
type input "128"
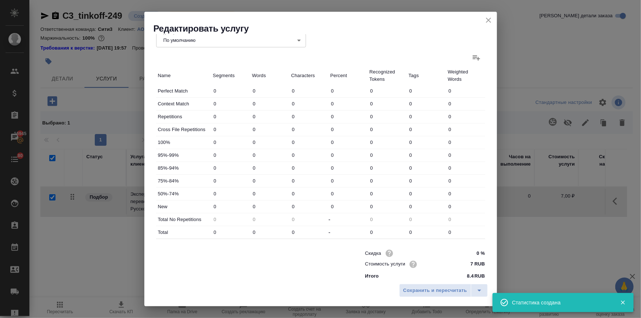
type input "440"
type input "2"
type input "10"
type input "1"
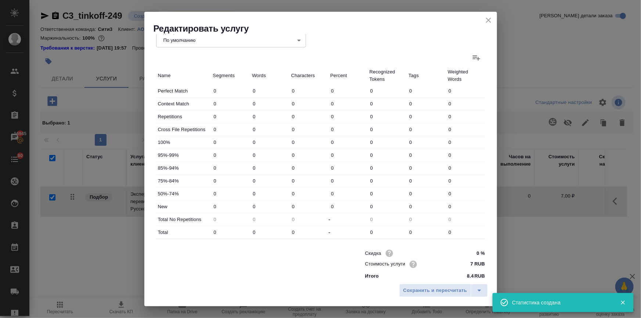
type input "5"
type input "31"
type input "6"
type input "12"
type input "70"
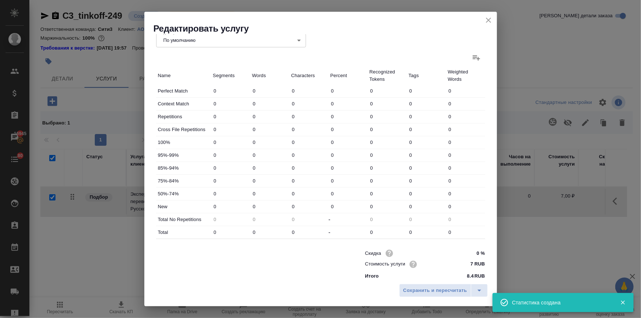
type input "412"
type input "2607"
type input "18907"
type input "466"
type input "2754"
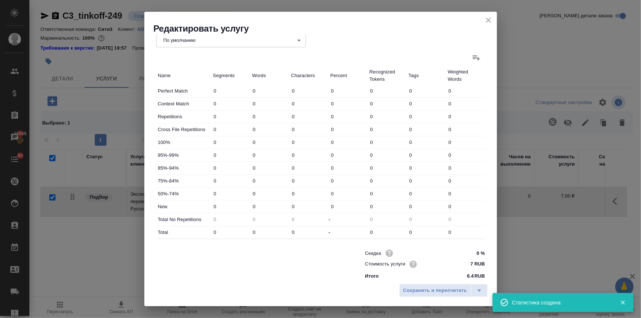
type input "19458"
type input "540"
type input "3155"
type input "21930"
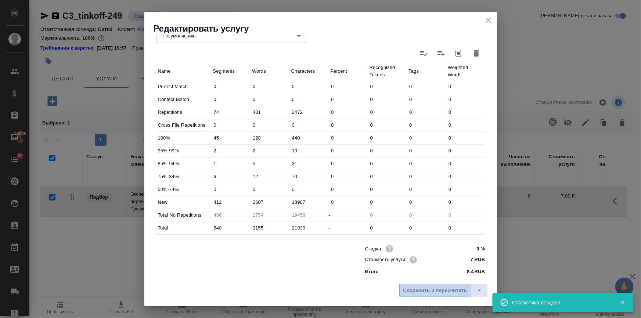
click at [419, 296] on button "Сохранить и пересчитать" at bounding box center [435, 290] width 72 height 13
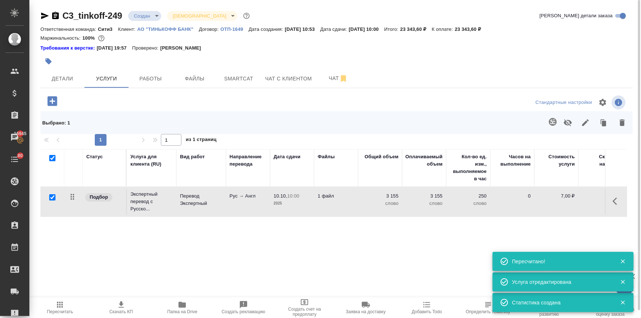
click at [124, 308] on icon "button" at bounding box center [121, 304] width 9 height 9
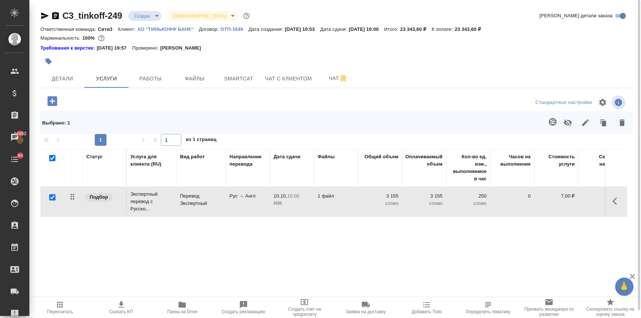
click at [124, 309] on span "Скачать КП" at bounding box center [120, 311] width 23 height 5
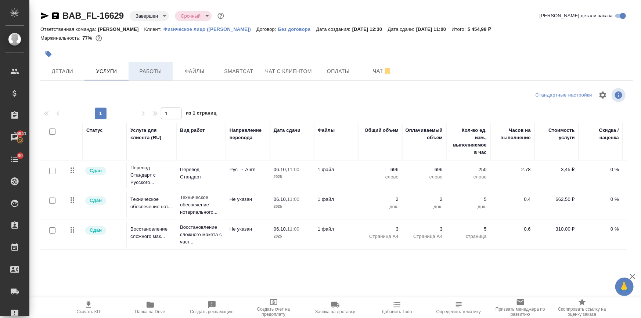
click at [141, 70] on span "Работы" at bounding box center [150, 71] width 35 height 9
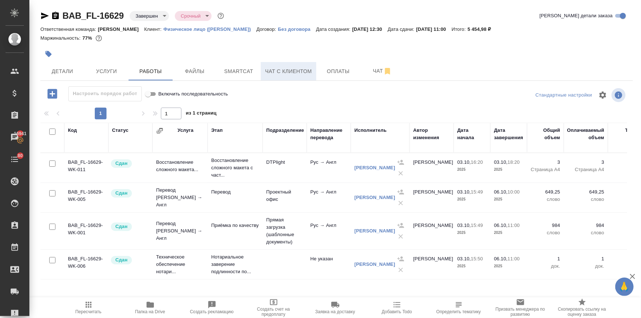
click at [293, 65] on button "Чат с клиентом" at bounding box center [288, 71] width 55 height 18
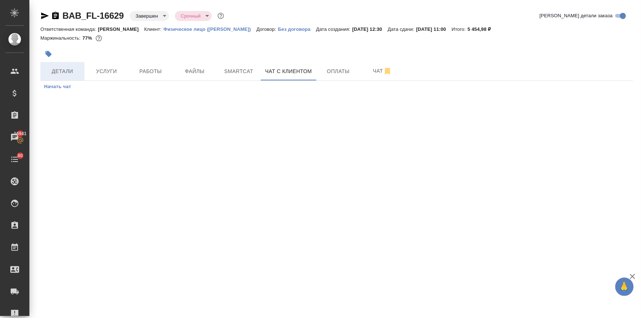
click at [65, 73] on span "Детали" at bounding box center [62, 71] width 35 height 9
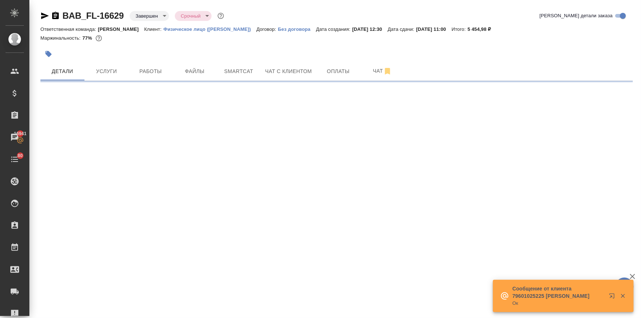
select select "RU"
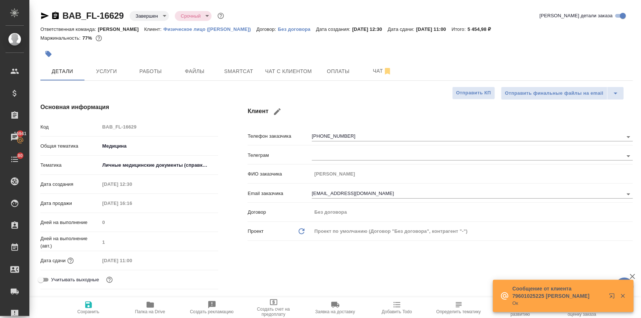
type textarea "x"
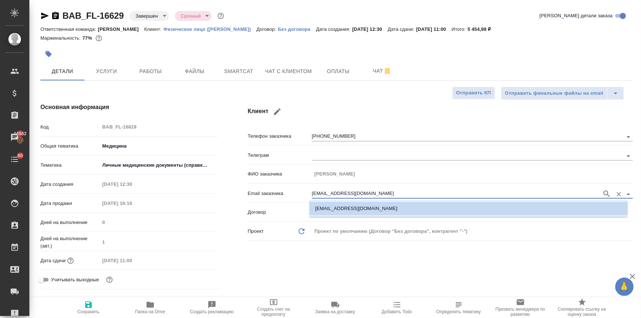
drag, startPoint x: 374, startPoint y: 194, endPoint x: 304, endPoint y: 193, distance: 70.1
click at [304, 193] on div "Email заказчика shemyanskayat@gmail.com" at bounding box center [439, 192] width 385 height 13
click at [280, 71] on span "Чат с клиентом" at bounding box center [288, 71] width 47 height 9
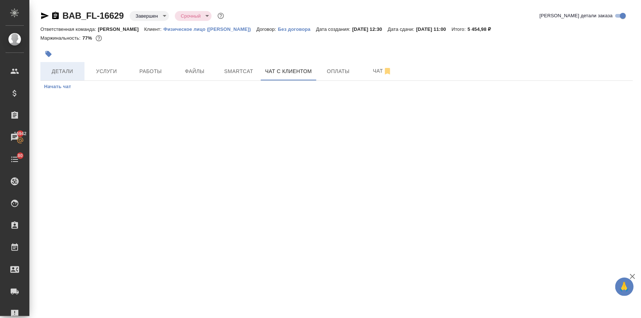
click at [60, 75] on span "Детали" at bounding box center [62, 71] width 35 height 9
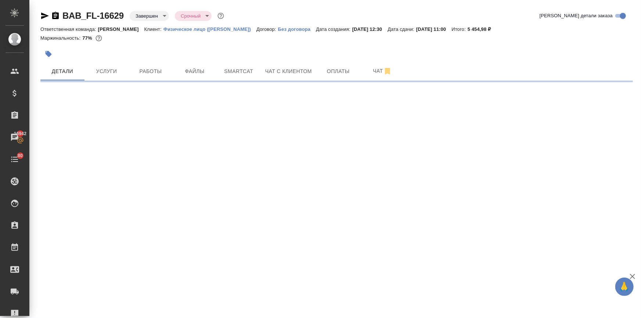
select select "RU"
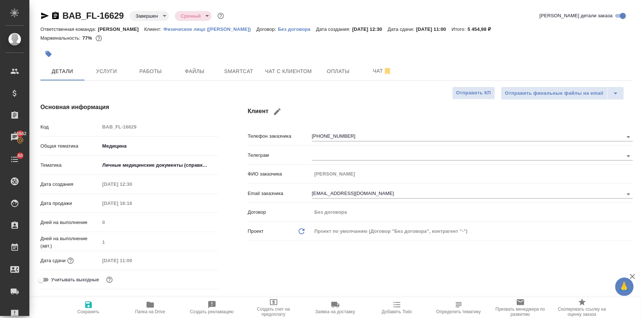
type textarea "x"
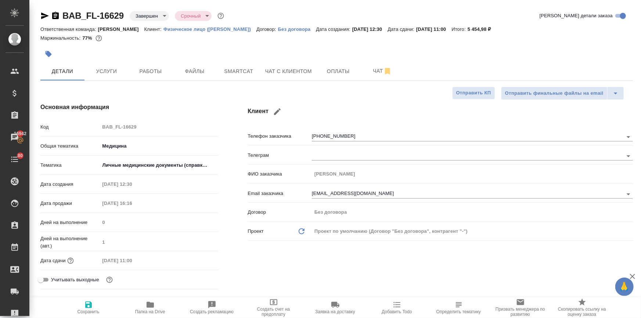
type textarea "x"
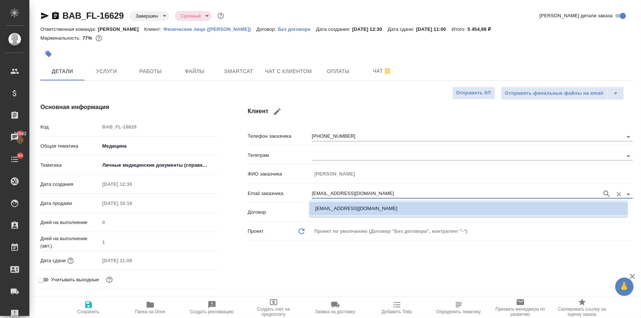
drag, startPoint x: 374, startPoint y: 193, endPoint x: 301, endPoint y: 193, distance: 73.4
click at [301, 193] on div "Email заказчика shemyanskayat@gmail.com" at bounding box center [439, 192] width 385 height 13
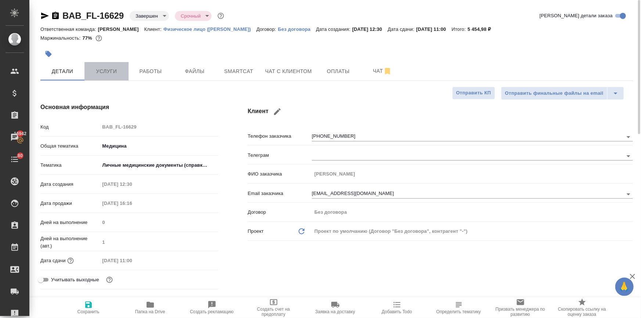
click at [105, 72] on span "Услуги" at bounding box center [106, 71] width 35 height 9
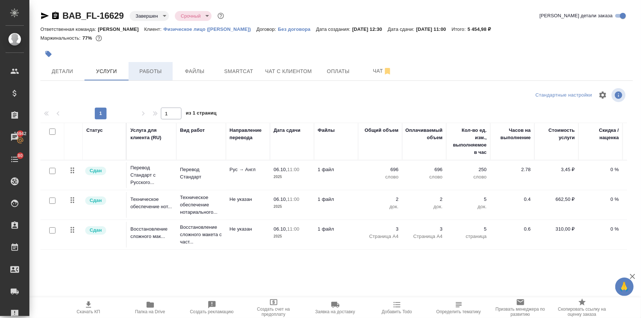
click at [143, 68] on span "Работы" at bounding box center [150, 71] width 35 height 9
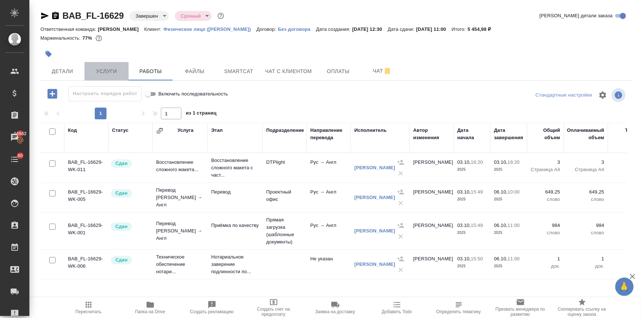
click at [116, 69] on span "Услуги" at bounding box center [106, 71] width 35 height 9
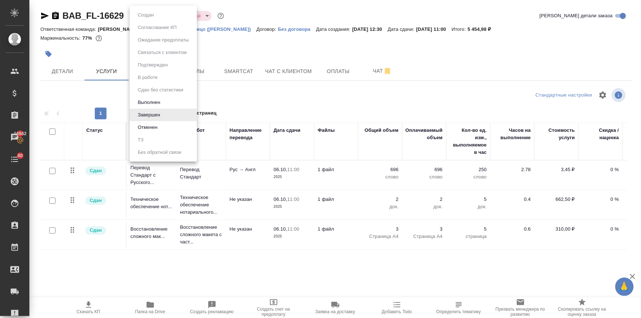
click at [154, 14] on body "🙏 .cls-1 fill:#fff; AWATERA Ilina Ekaterina Клиенты Спецификации Заказы 16942 Ч…" at bounding box center [320, 188] width 641 height 377
click at [155, 102] on button "Выполнен" at bounding box center [148, 102] width 27 height 8
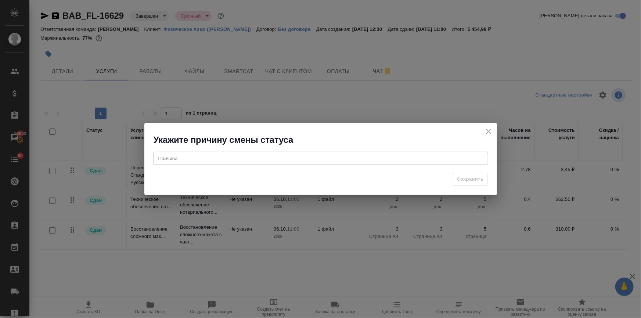
click at [246, 155] on div "x Причина" at bounding box center [320, 158] width 335 height 13
type textarea "-"
click at [472, 175] on button "Сохранить" at bounding box center [470, 179] width 35 height 13
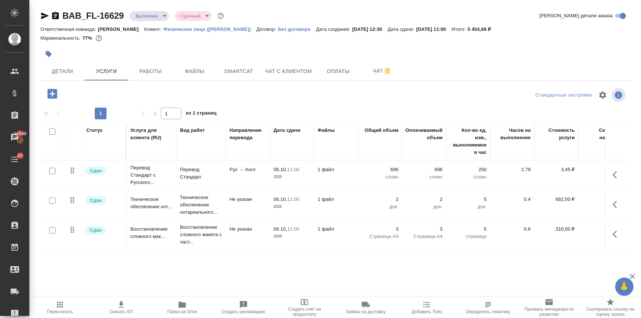
click at [65, 59] on div at bounding box center [237, 54] width 395 height 16
click at [70, 78] on button "Детали" at bounding box center [62, 71] width 44 height 18
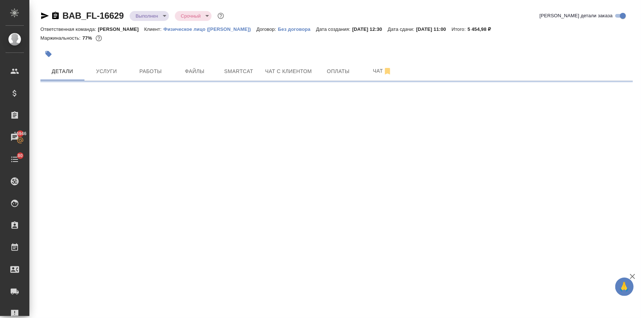
select select "RU"
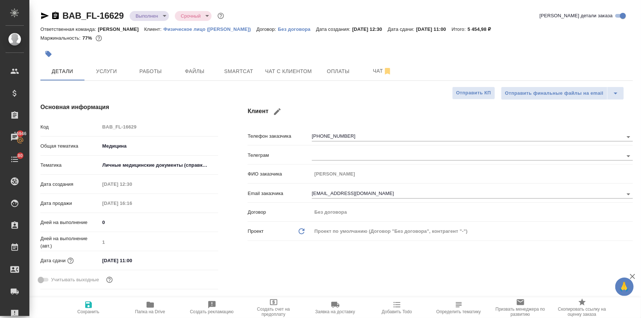
type textarea "x"
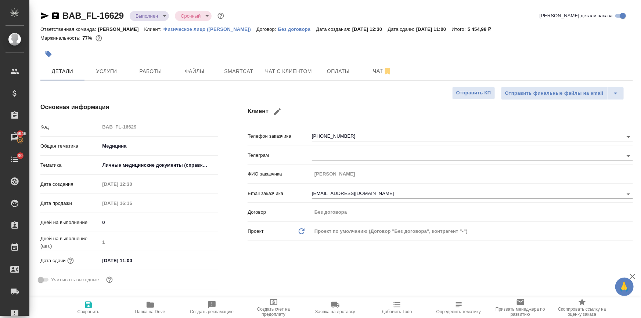
type textarea "x"
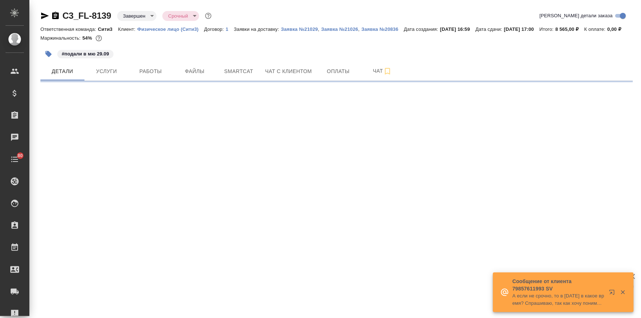
select select "RU"
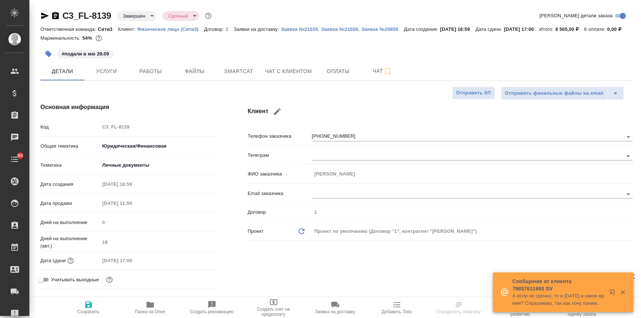
type textarea "x"
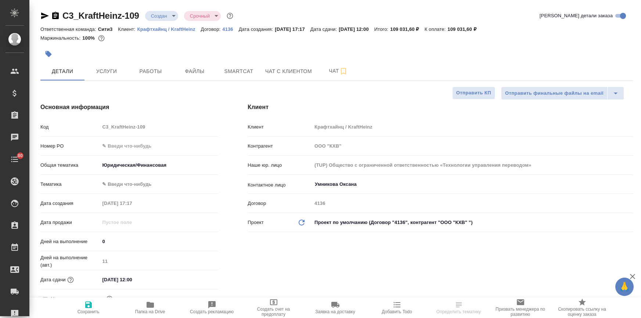
select select "RU"
type textarea "x"
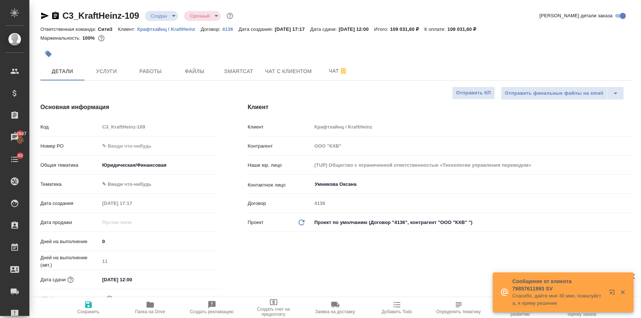
type textarea "x"
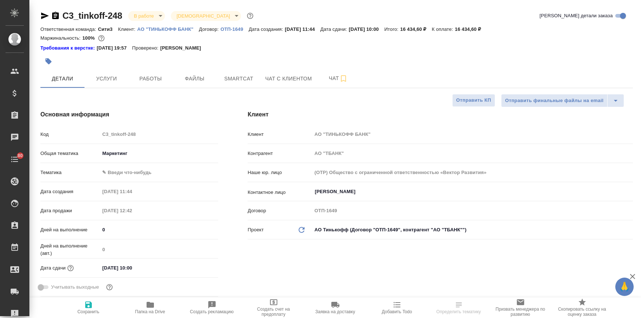
select select "RU"
type textarea "x"
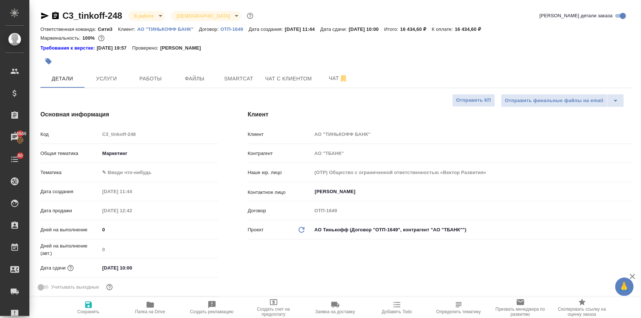
type textarea "x"
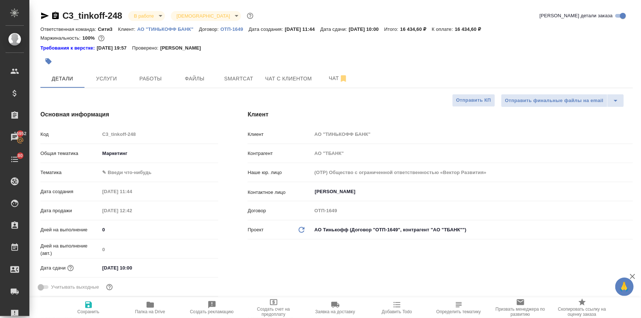
type textarea "x"
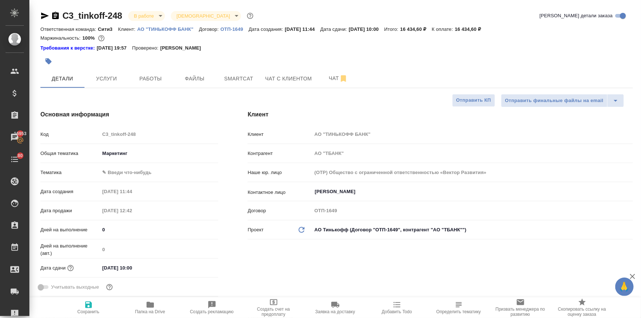
type textarea "x"
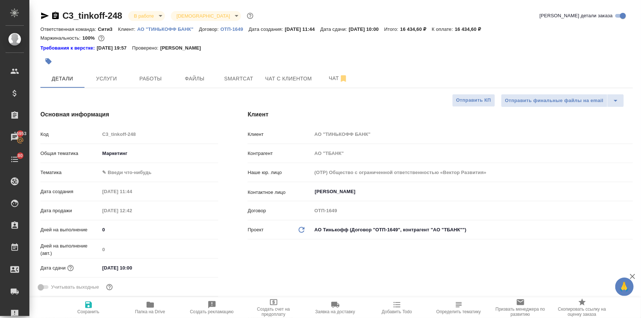
type textarea "x"
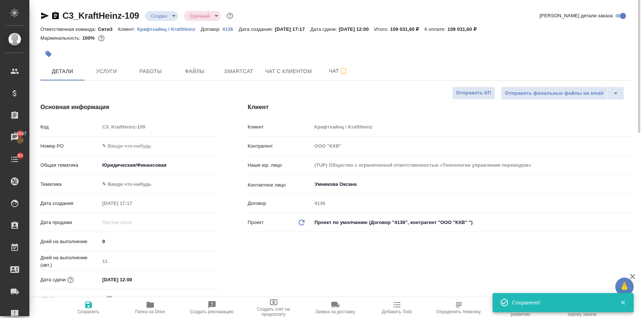
select select "RU"
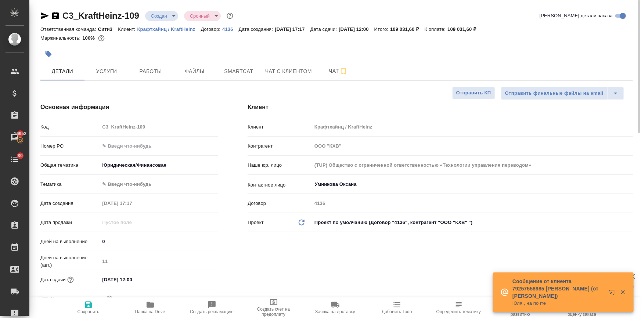
click at [160, 29] on p "Крафтхайнц / KraftHeinz" at bounding box center [169, 29] width 64 height 6
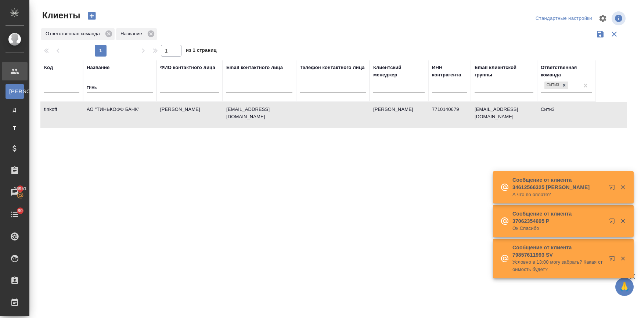
select select "RU"
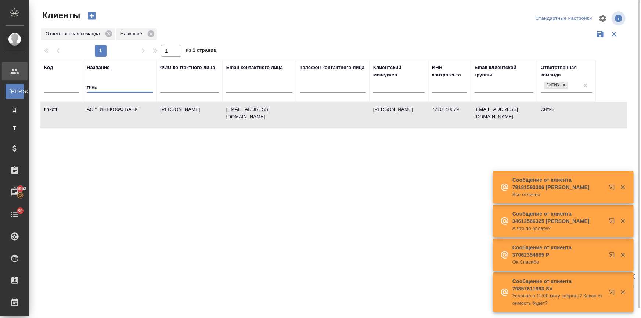
drag, startPoint x: 104, startPoint y: 84, endPoint x: 74, endPoint y: 86, distance: 30.5
click at [74, 86] on tr "Код Название тинь ФИО контактного лица Email контактного лица Телефон контактно…" at bounding box center [317, 81] width 555 height 42
type input "квантум"
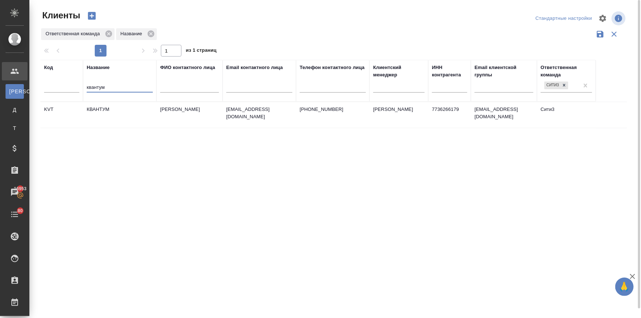
click at [94, 107] on td "КВАНТУМ" at bounding box center [119, 115] width 73 height 26
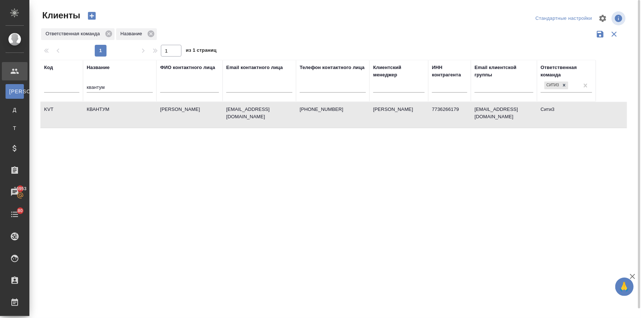
click at [94, 107] on td "КВАНТУМ" at bounding box center [119, 115] width 73 height 26
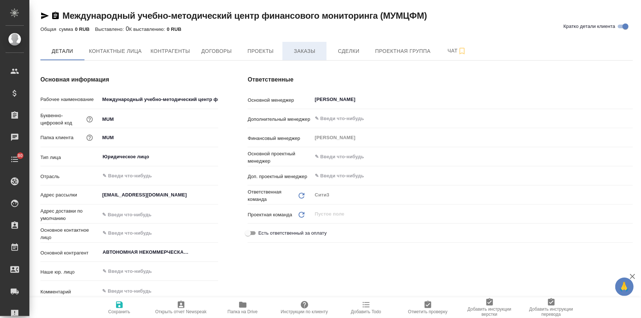
click at [295, 50] on span "Заказы" at bounding box center [304, 51] width 35 height 9
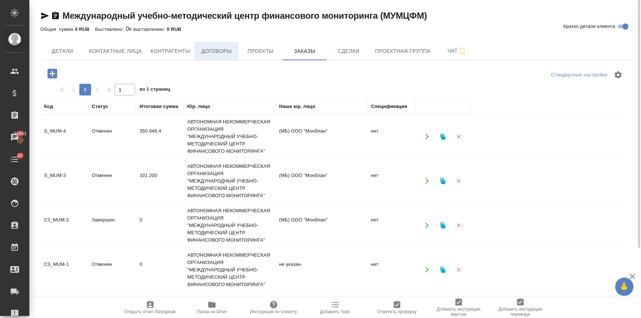
click at [228, 46] on button "Договоры" at bounding box center [216, 51] width 44 height 18
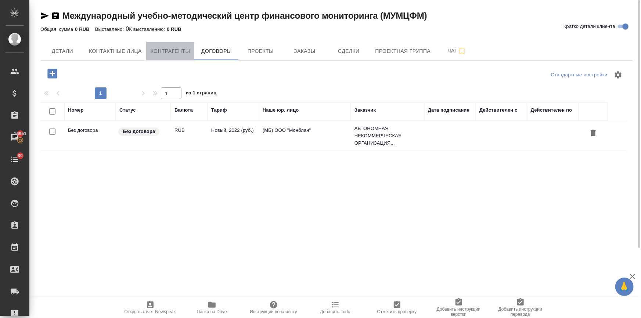
click at [162, 51] on span "Контрагенты" at bounding box center [171, 51] width 40 height 9
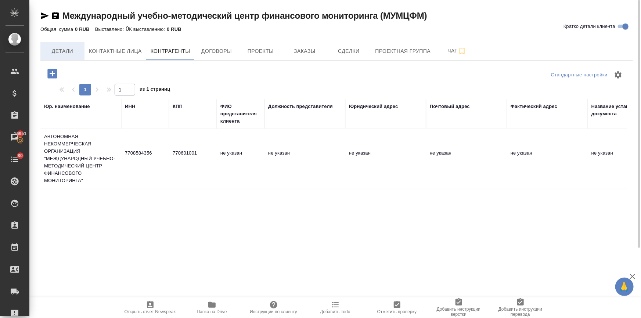
click at [70, 55] on span "Детали" at bounding box center [62, 51] width 35 height 9
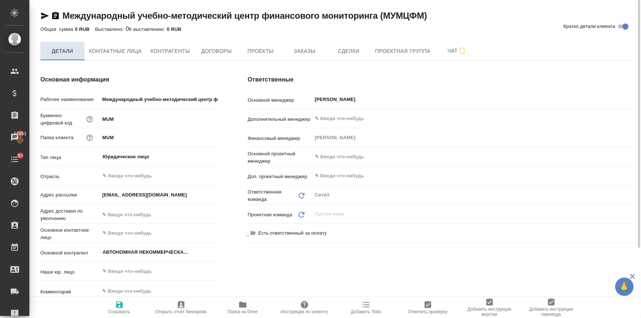
type textarea "x"
click at [227, 48] on span "Договоры" at bounding box center [216, 51] width 35 height 9
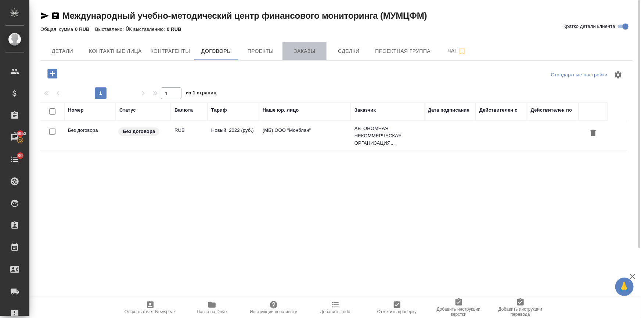
click at [305, 51] on span "Заказы" at bounding box center [304, 51] width 35 height 9
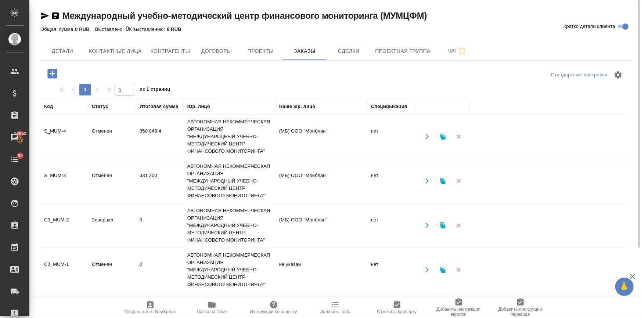
click at [140, 174] on td "331 200" at bounding box center [160, 181] width 48 height 26
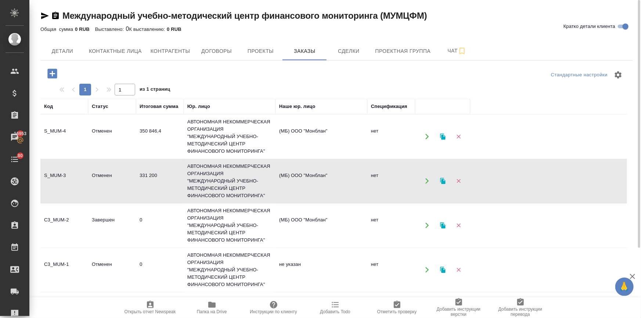
click at [140, 174] on td "331 200" at bounding box center [160, 181] width 48 height 26
click at [95, 134] on td "Отменен" at bounding box center [112, 137] width 48 height 26
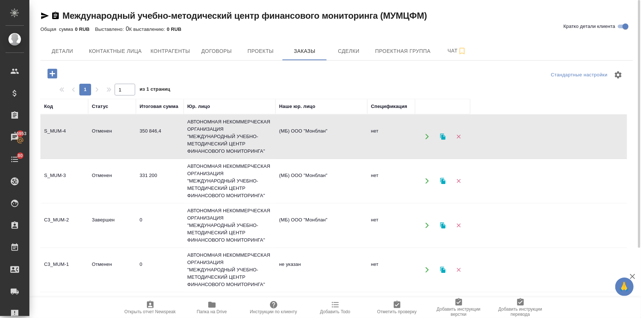
click at [95, 134] on td "Отменен" at bounding box center [112, 137] width 48 height 26
click at [148, 175] on td "331 200" at bounding box center [160, 181] width 48 height 26
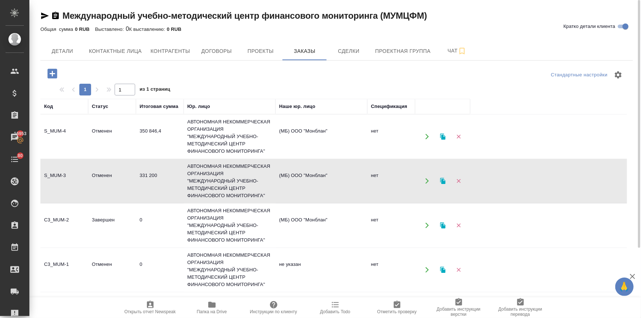
click at [148, 175] on td "331 200" at bounding box center [160, 181] width 48 height 26
click at [151, 124] on td "350 846,4" at bounding box center [160, 137] width 48 height 26
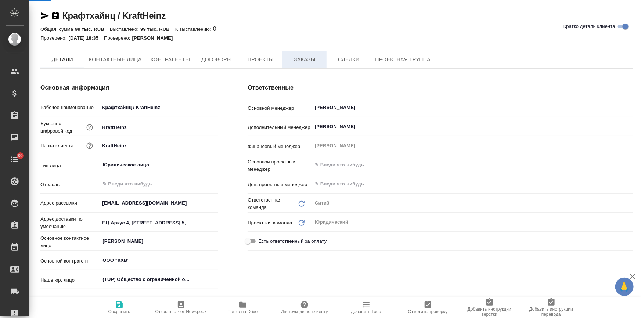
click at [296, 65] on button "Заказы" at bounding box center [304, 60] width 44 height 18
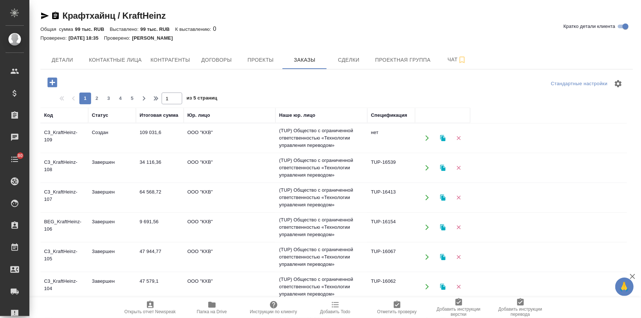
click at [148, 162] on td "34 116,36" at bounding box center [160, 168] width 48 height 26
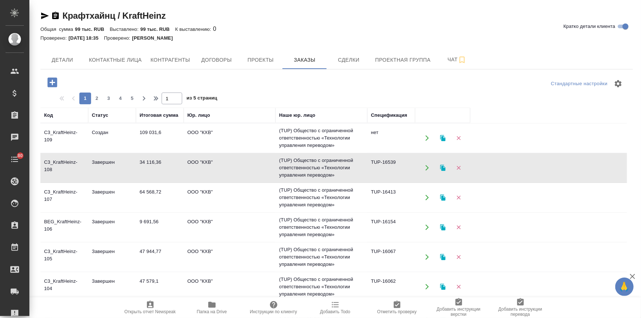
click at [148, 162] on td "34 116,36" at bounding box center [160, 168] width 48 height 26
click at [103, 199] on td "Завершен" at bounding box center [112, 198] width 48 height 26
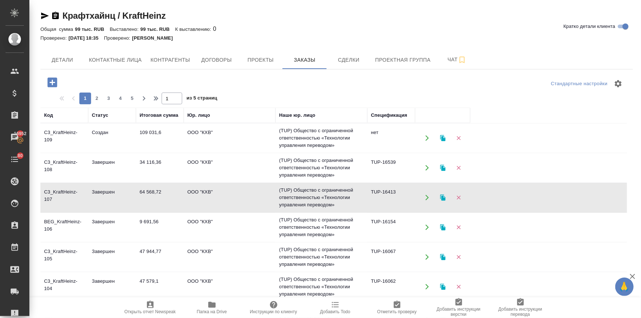
click at [103, 199] on td "Завершен" at bounding box center [112, 198] width 48 height 26
click at [101, 252] on td "Завершен" at bounding box center [112, 257] width 48 height 26
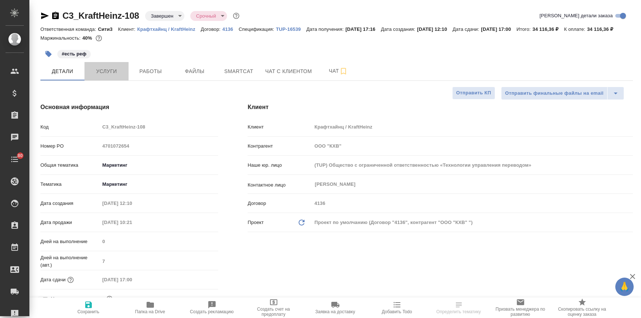
select select "RU"
click at [96, 75] on button "Услуги" at bounding box center [106, 71] width 44 height 18
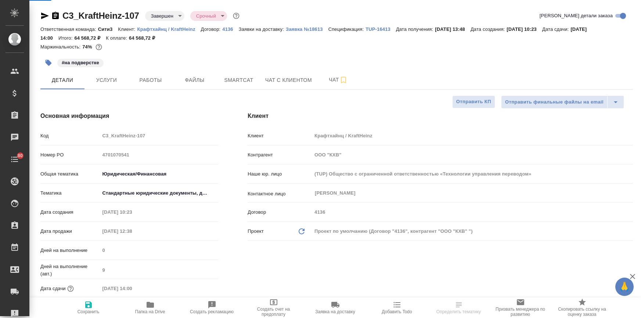
select select "RU"
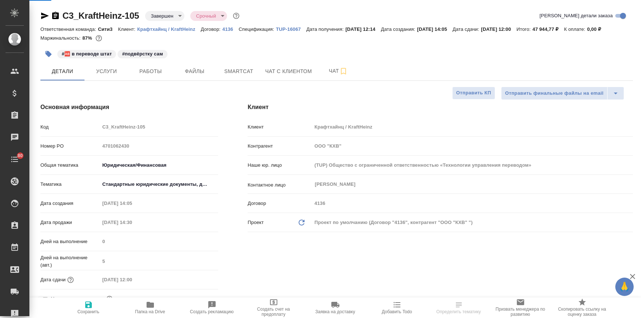
select select "RU"
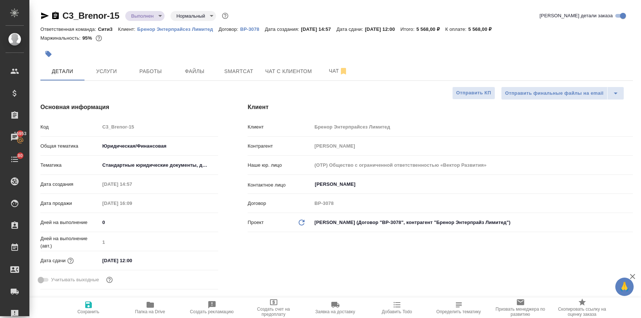
select select "RU"
click at [155, 312] on span "Папка на Drive" at bounding box center [150, 311] width 30 height 5
click at [113, 70] on span "Услуги" at bounding box center [106, 71] width 35 height 9
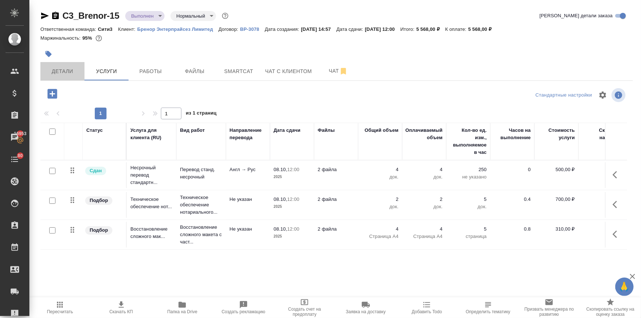
click at [60, 75] on span "Детали" at bounding box center [62, 71] width 35 height 9
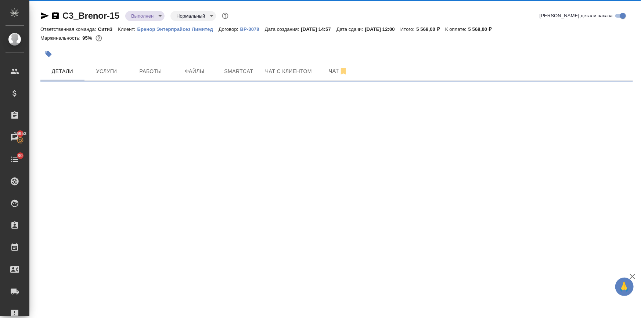
select select "RU"
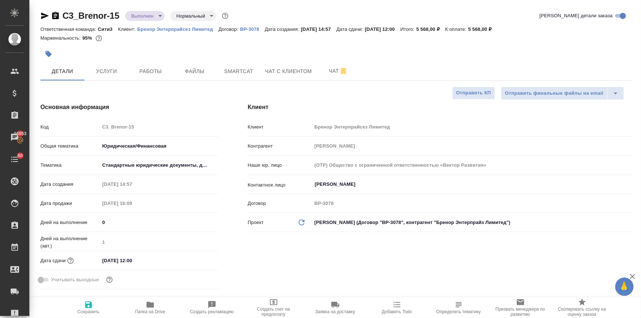
type textarea "x"
type input "Тарабановская Анастасия"
type textarea "x"
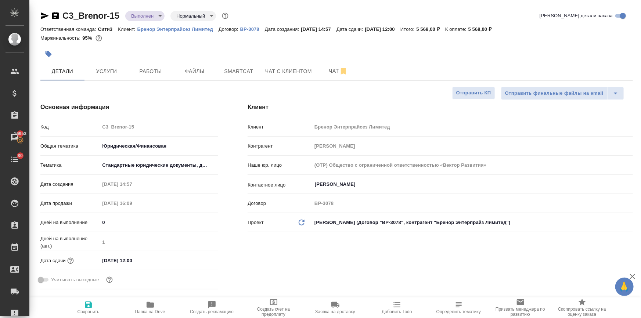
type textarea "x"
drag, startPoint x: 120, startPoint y: 15, endPoint x: 60, endPoint y: 12, distance: 59.6
click at [60, 12] on div "C3_Brenor-15 Выполнен completed Нормальный normal" at bounding box center [134, 16] width 189 height 12
copy link "C3_Brenor-15"
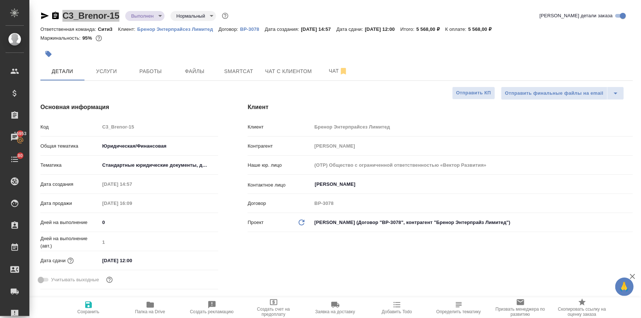
type textarea "x"
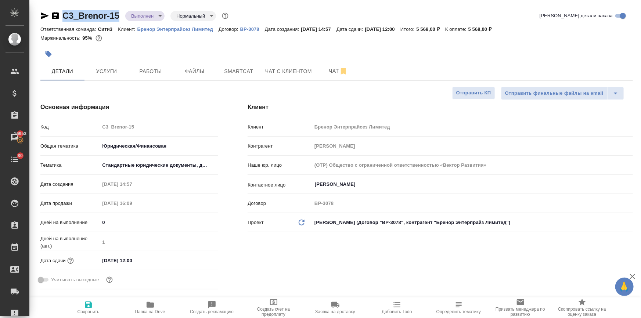
type textarea "x"
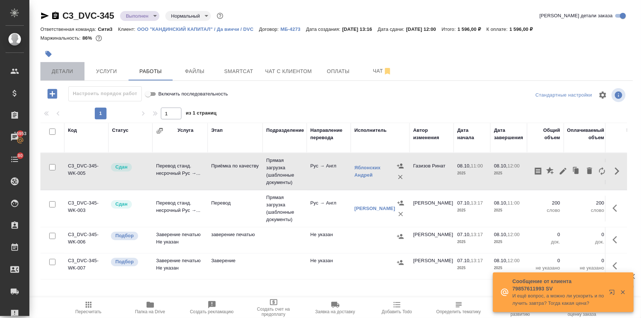
click at [67, 70] on span "Детали" at bounding box center [62, 71] width 35 height 9
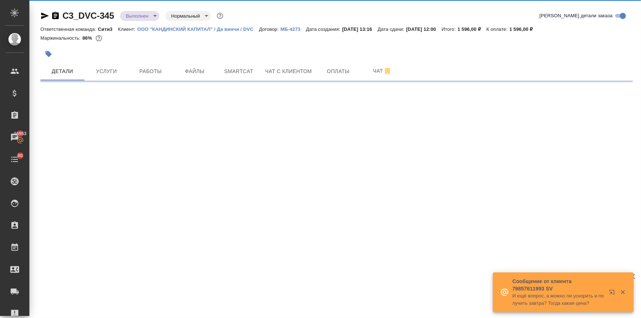
select select "RU"
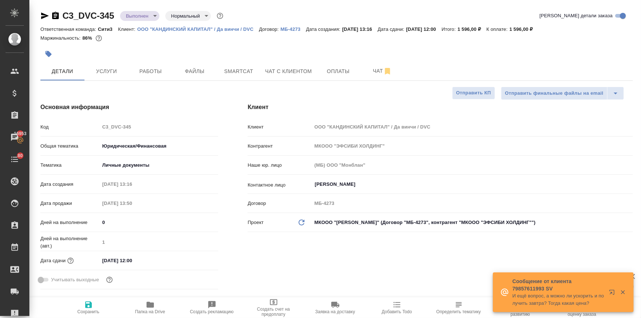
type textarea "x"
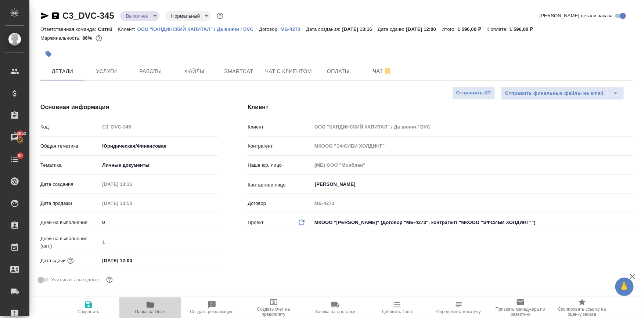
click at [158, 305] on span "Папка на Drive" at bounding box center [150, 307] width 53 height 14
type textarea "x"
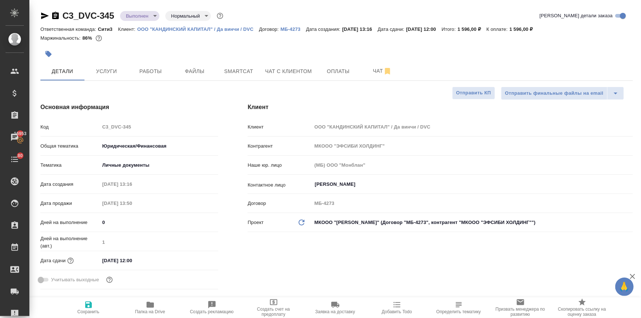
type textarea "x"
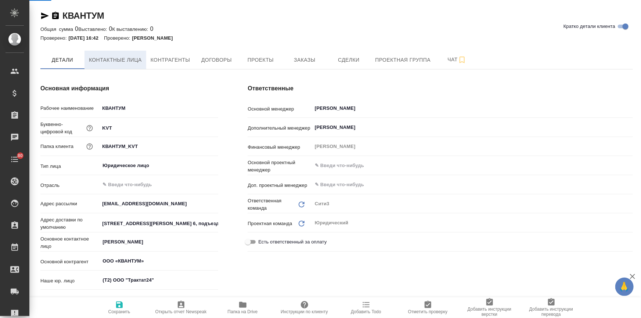
click at [112, 64] on span "Контактные лица" at bounding box center [115, 59] width 53 height 9
select select "RU"
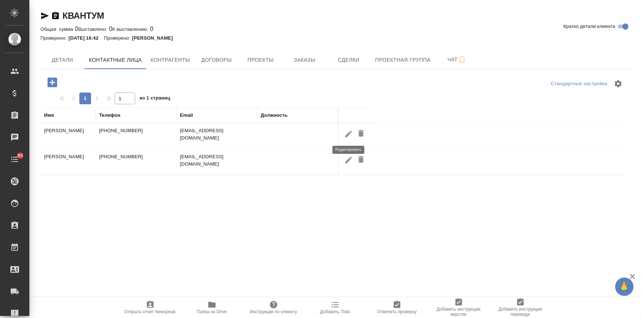
click at [344, 131] on icon "button" at bounding box center [348, 134] width 9 height 9
type input "Мария"
type input "Осипова"
type textarea "метро Ленинский проспект, 1 вагон из центра, ул. Вавилова, д. 9А, стр. 6, 1 под…"
type input "Пользователь"
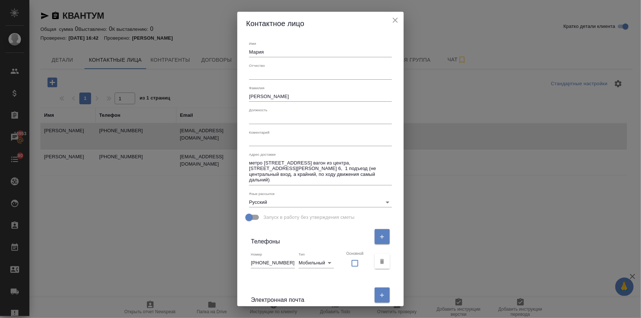
scroll to position [132, 0]
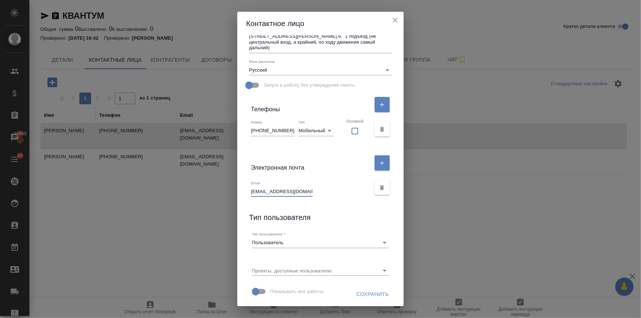
drag, startPoint x: 295, startPoint y: 189, endPoint x: 186, endPoint y: 189, distance: 108.7
click at [186, 189] on div "Контактное лицо Имя Мария Отчество Фамилия Осипова Должность Коментарий x Адрес…" at bounding box center [320, 159] width 641 height 318
click at [392, 21] on icon "close" at bounding box center [394, 20] width 5 height 5
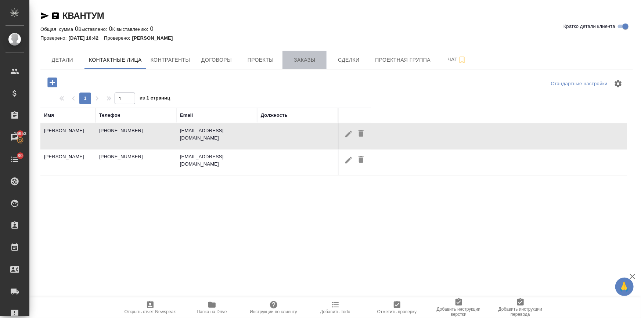
click at [299, 56] on span "Заказы" at bounding box center [304, 59] width 35 height 9
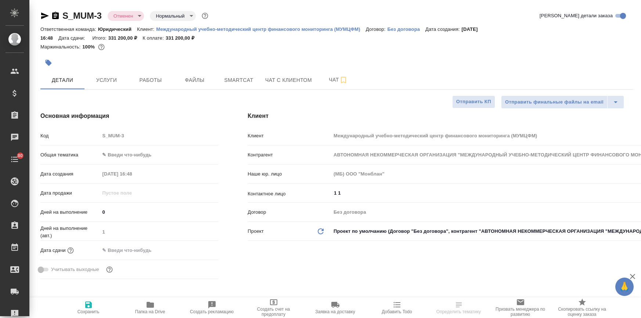
select select "RU"
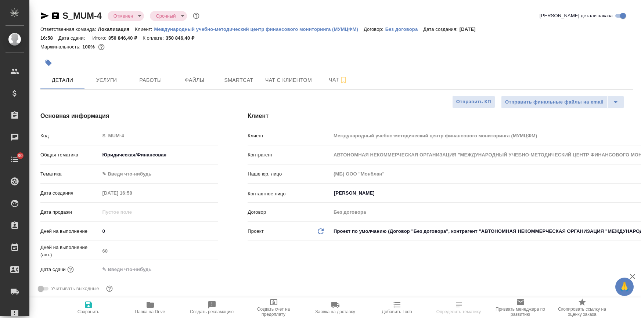
select select "RU"
type textarea "x"
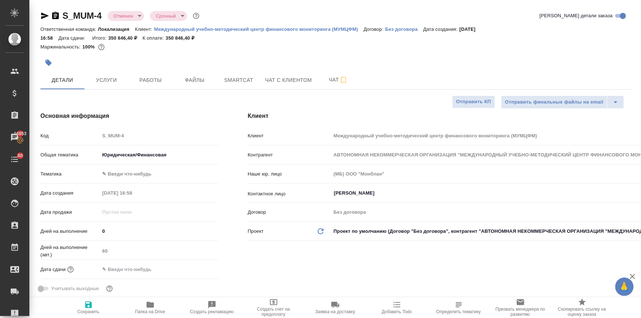
type textarea "x"
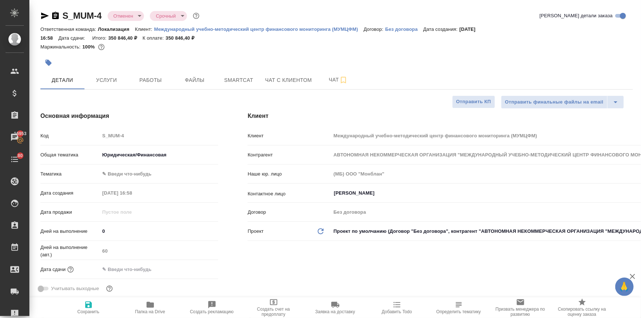
type textarea "x"
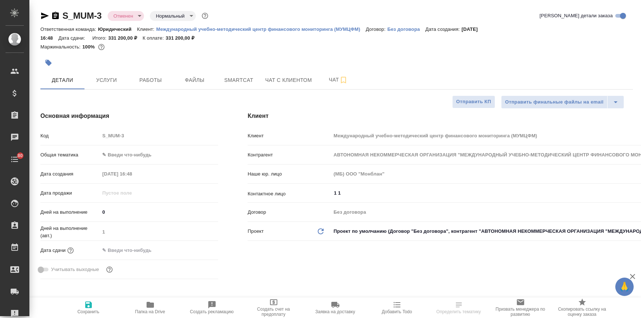
select select "RU"
click at [186, 77] on span "Файлы" at bounding box center [194, 80] width 35 height 9
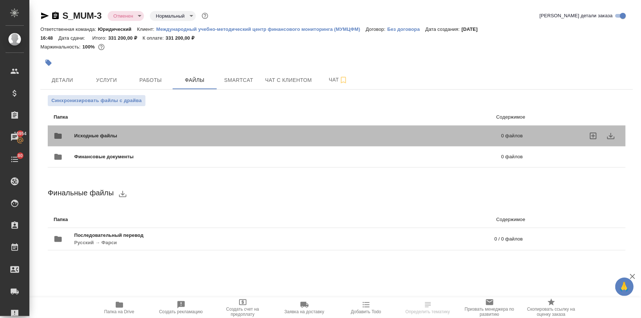
click at [123, 135] on span "Исходные файлы" at bounding box center [191, 135] width 235 height 7
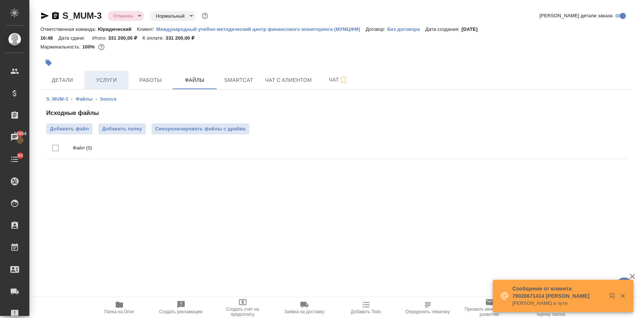
click at [92, 81] on span "Услуги" at bounding box center [106, 80] width 35 height 9
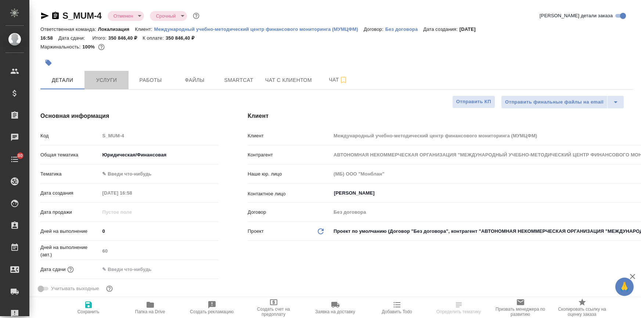
select select "RU"
click at [96, 76] on span "Услуги" at bounding box center [106, 80] width 35 height 9
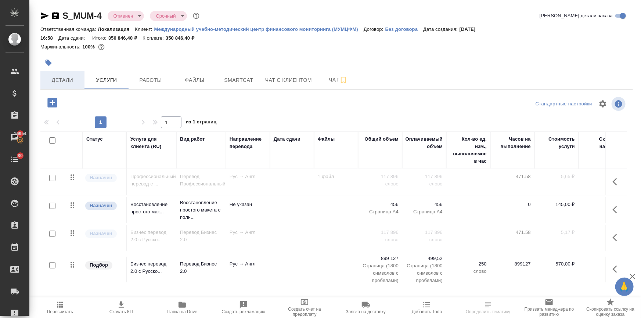
click at [76, 81] on span "Детали" at bounding box center [62, 80] width 35 height 9
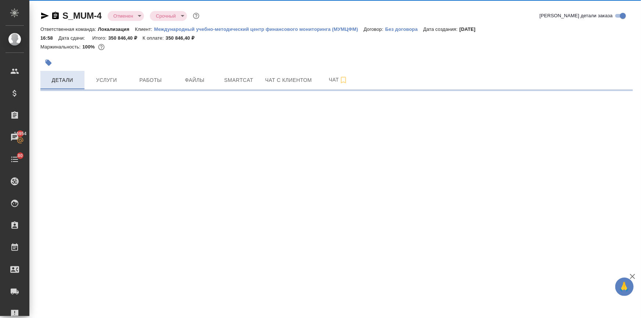
select select "RU"
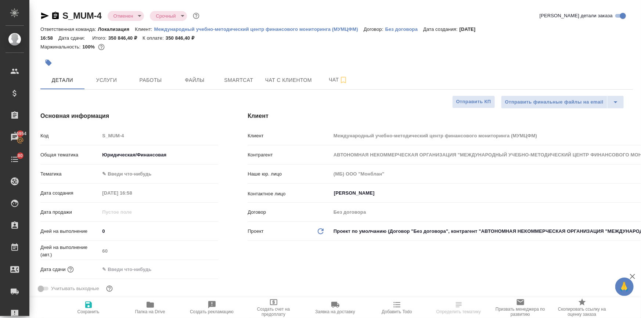
type textarea "x"
select select "RU"
type textarea "x"
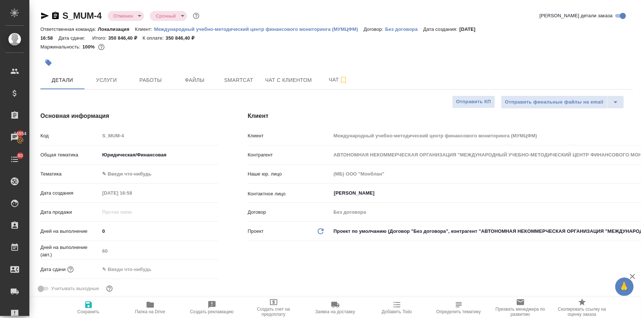
type textarea "x"
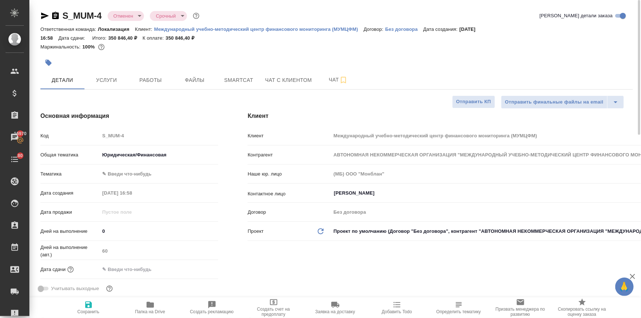
type textarea "x"
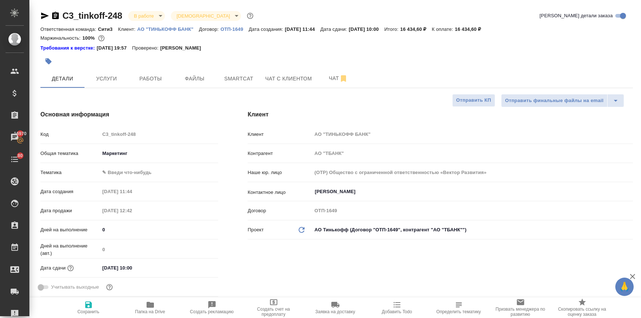
select select "RU"
click at [155, 80] on span "Работы" at bounding box center [150, 78] width 35 height 9
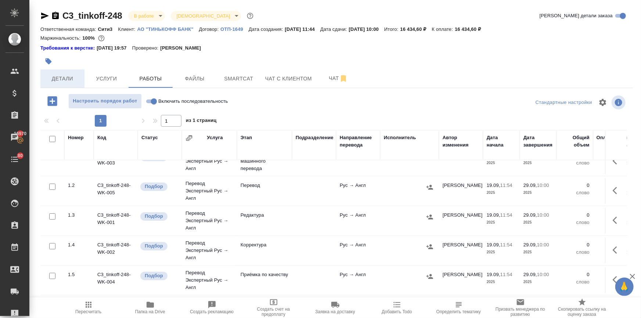
click at [59, 72] on button "Детали" at bounding box center [62, 78] width 44 height 18
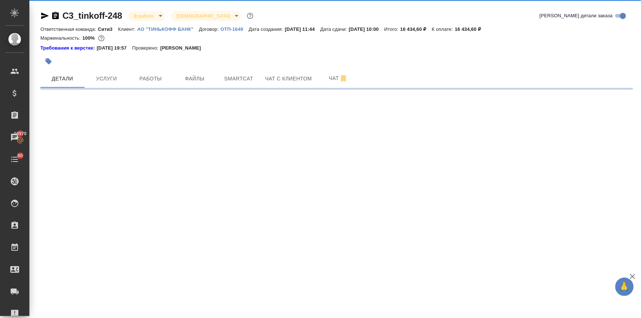
select select "RU"
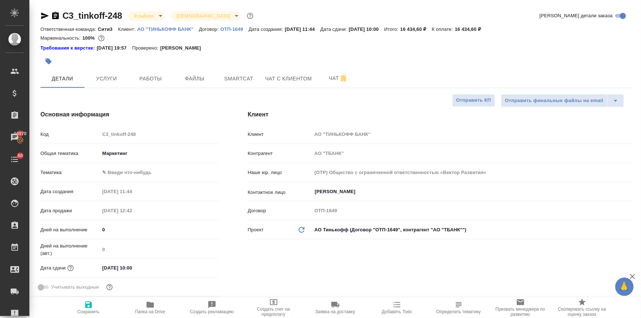
type textarea "x"
drag, startPoint x: 123, startPoint y: 15, endPoint x: 62, endPoint y: 16, distance: 60.6
click at [62, 16] on div "C3_tinkoff-248 В работе inProgress Святая троица holyTrinity" at bounding box center [147, 16] width 214 height 12
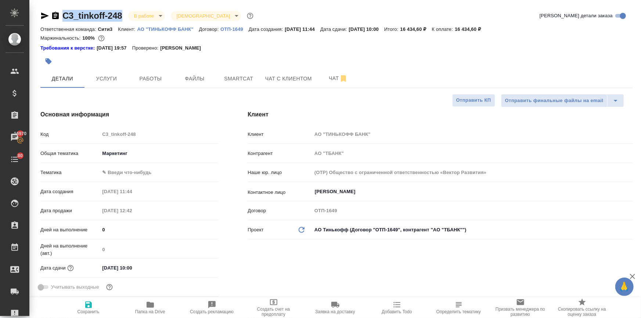
copy link "C3_tinkoff-248"
type textarea "x"
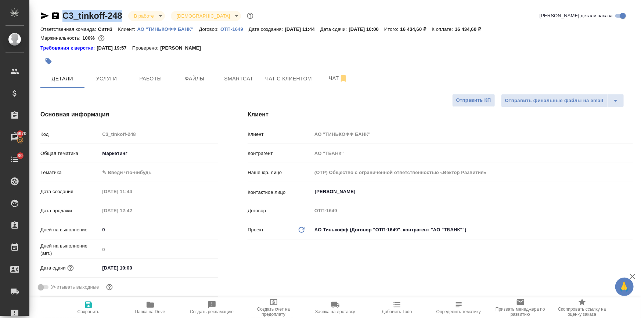
type textarea "x"
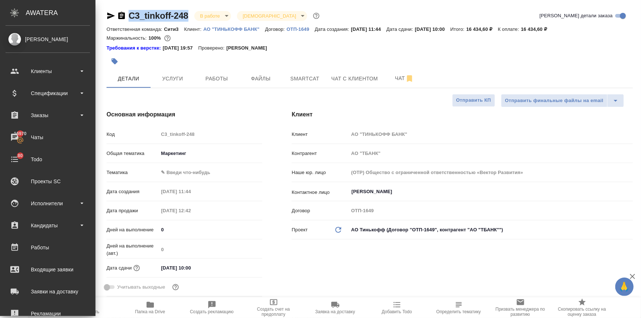
type textarea "x"
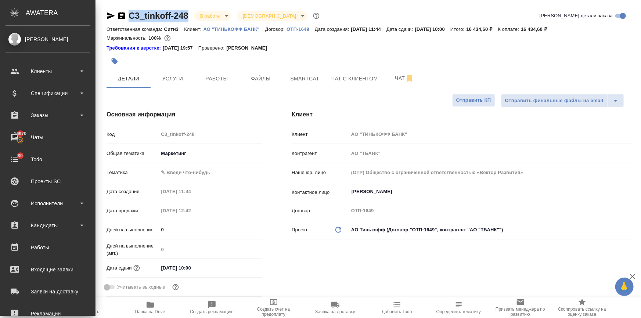
type textarea "x"
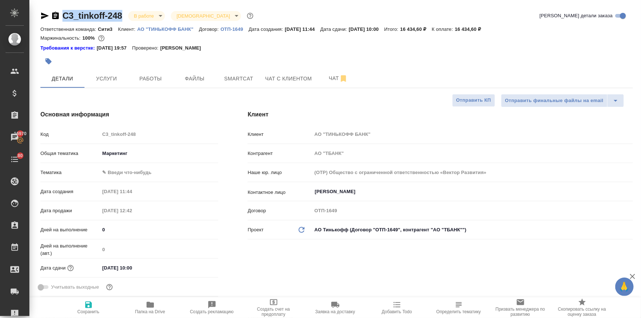
click at [40, 17] on icon "button" at bounding box center [44, 15] width 9 height 9
copy link "C3_tinkoff-248"
click at [40, 17] on icon "button" at bounding box center [44, 15] width 9 height 9
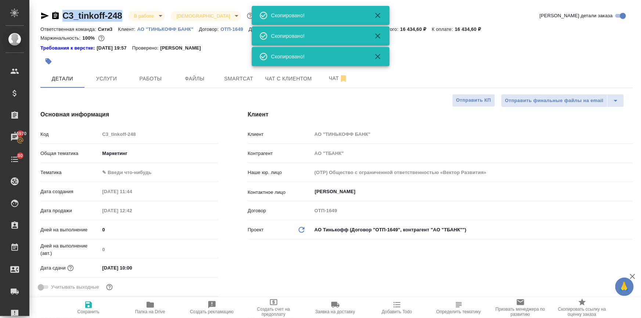
click at [40, 17] on icon "button" at bounding box center [44, 15] width 9 height 9
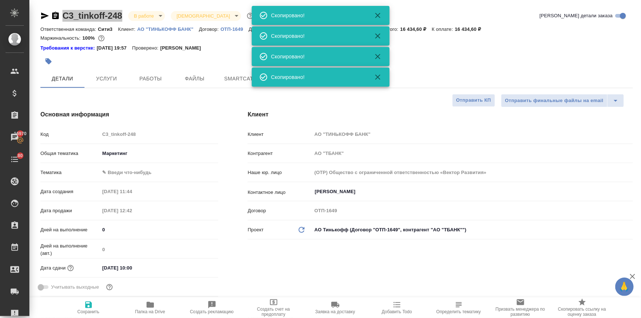
type textarea "x"
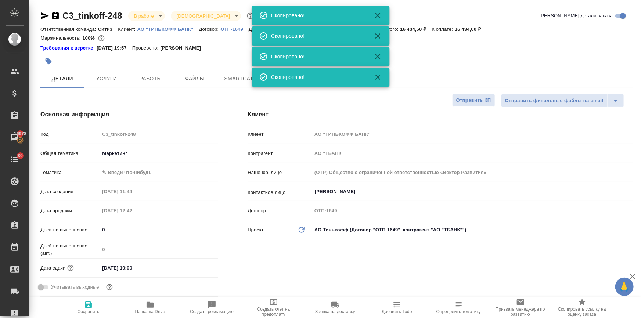
type textarea "x"
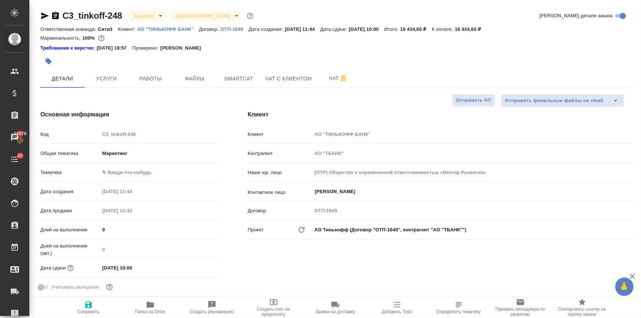
click at [145, 268] on input "29.09.2025 10:00" at bounding box center [131, 267] width 64 height 11
click at [193, 267] on icon "button" at bounding box center [196, 266] width 7 height 7
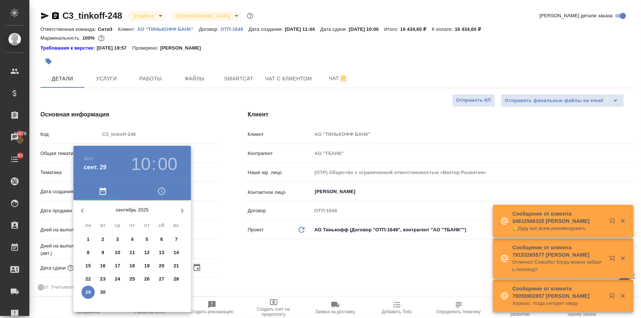
click at [240, 254] on div at bounding box center [320, 159] width 641 height 318
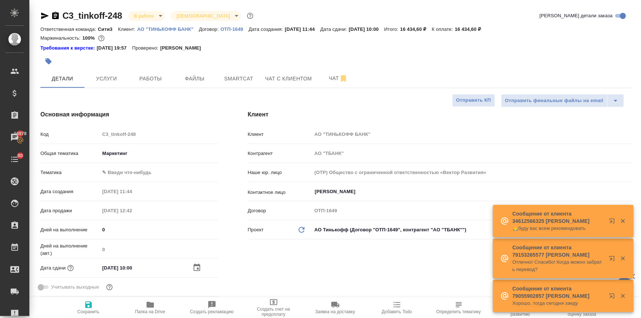
type textarea "x"
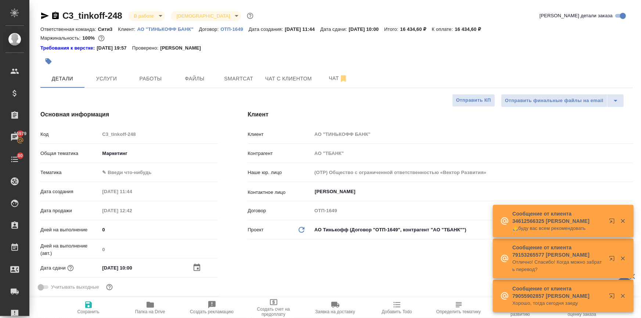
type textarea "x"
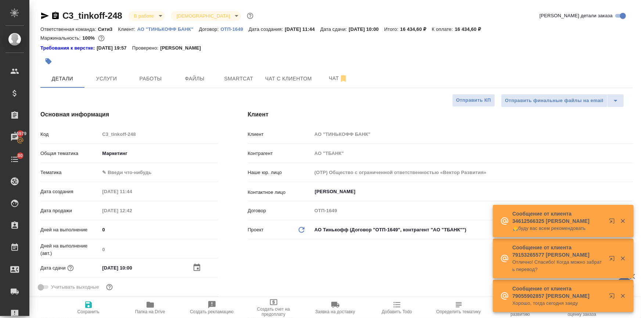
type textarea "x"
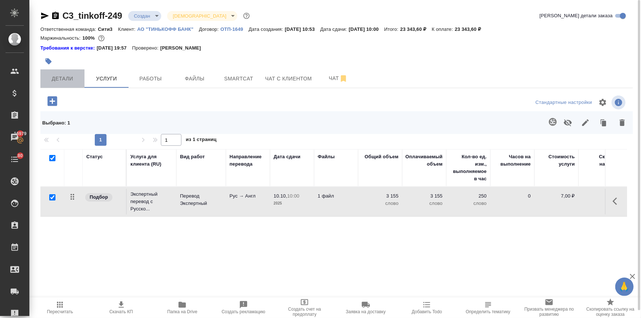
click at [69, 82] on span "Детали" at bounding box center [62, 78] width 35 height 9
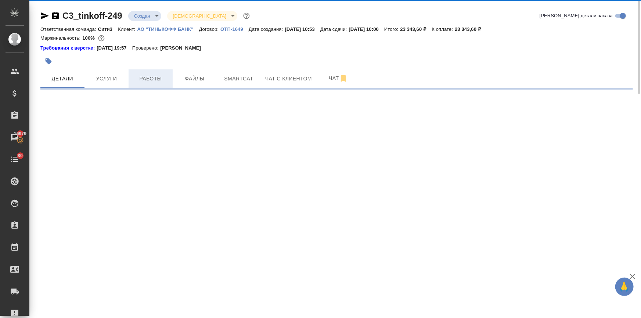
click at [150, 83] on span "Работы" at bounding box center [150, 78] width 35 height 9
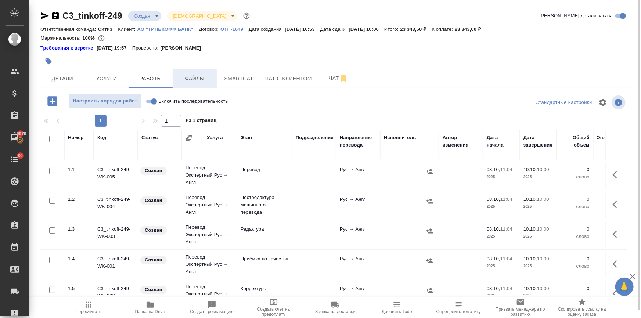
click at [195, 76] on span "Файлы" at bounding box center [194, 78] width 35 height 9
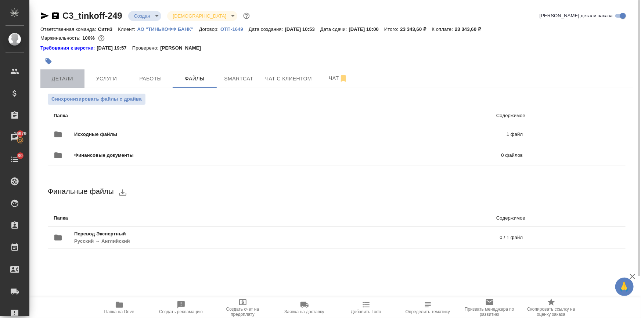
click at [54, 76] on span "Детали" at bounding box center [62, 78] width 35 height 9
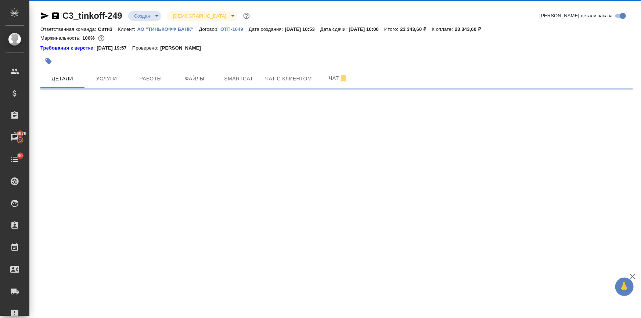
select select "RU"
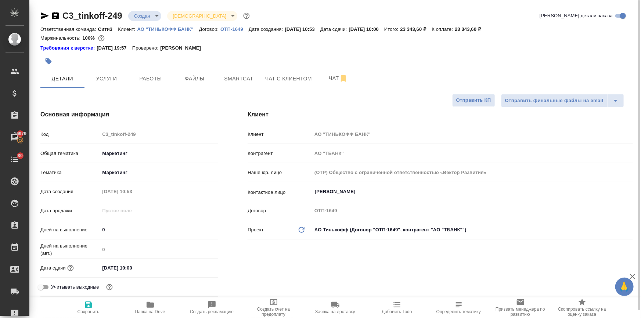
type textarea "x"
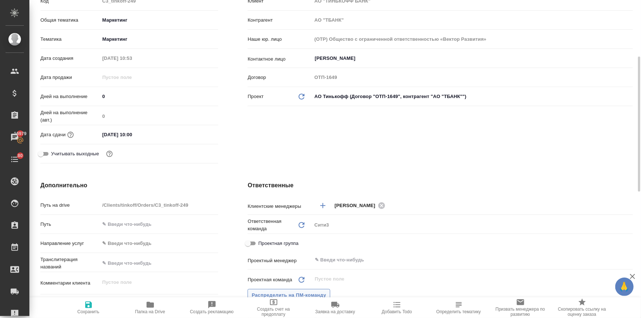
click at [300, 289] on button "Распределить на ПМ-команду" at bounding box center [288, 295] width 83 height 13
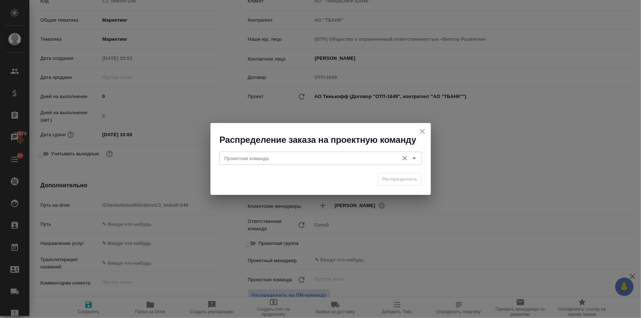
click at [270, 160] on input "Проектная команда" at bounding box center [308, 158] width 174 height 9
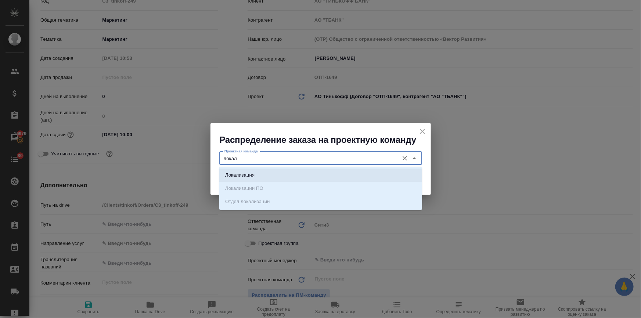
click at [275, 177] on li "Локализация" at bounding box center [320, 175] width 203 height 13
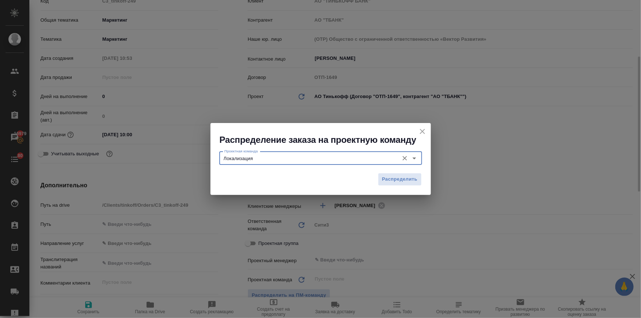
type input "Локализация"
click at [398, 179] on span "Распределить" at bounding box center [400, 179] width 36 height 8
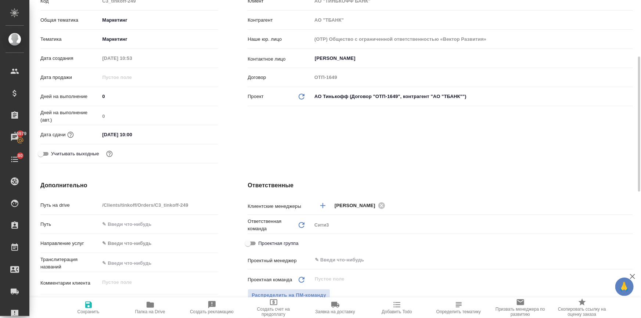
type textarea "x"
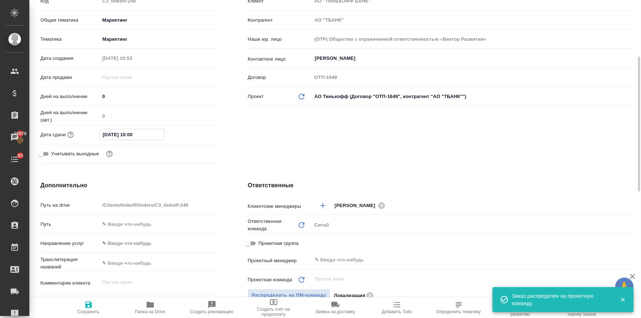
click at [156, 134] on input "10.10.2025 10:00" at bounding box center [132, 134] width 64 height 11
click at [198, 133] on icon "button" at bounding box center [196, 134] width 9 height 9
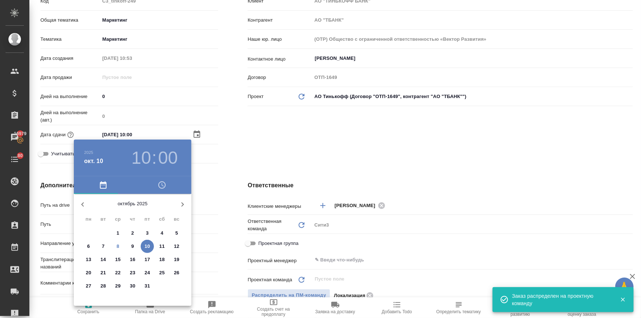
click at [137, 154] on h3 "10" at bounding box center [140, 158] width 19 height 21
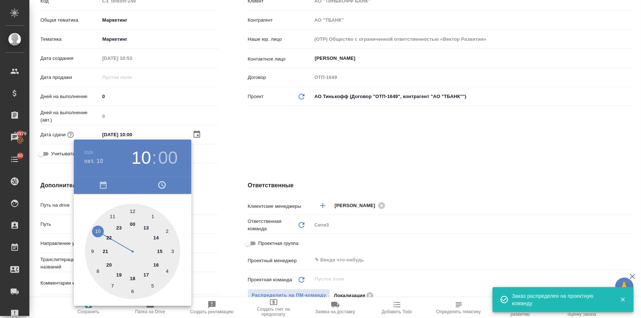
click at [146, 228] on div at bounding box center [132, 251] width 95 height 95
type input "10.10.2025 13:00"
type textarea "x"
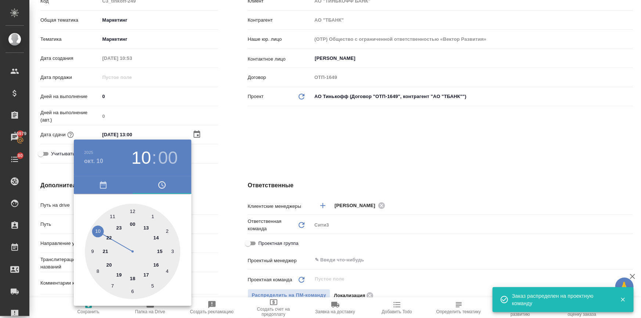
click at [279, 242] on div at bounding box center [320, 159] width 641 height 318
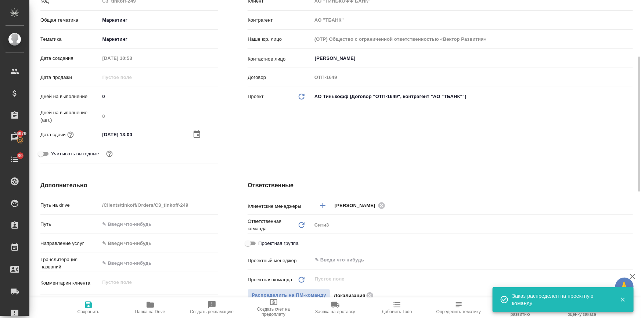
click at [87, 312] on span "Сохранить" at bounding box center [88, 311] width 22 height 5
type textarea "x"
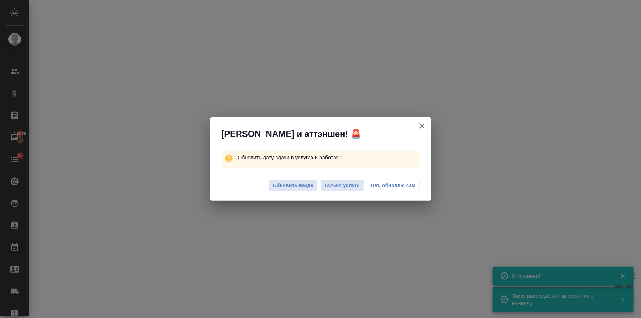
select select "RU"
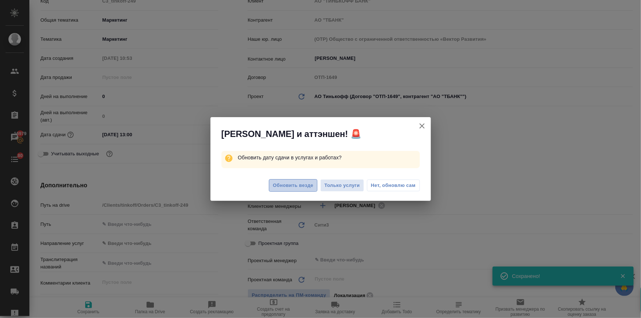
type textarea "x"
click at [297, 182] on span "Обновить везде" at bounding box center [293, 185] width 40 height 8
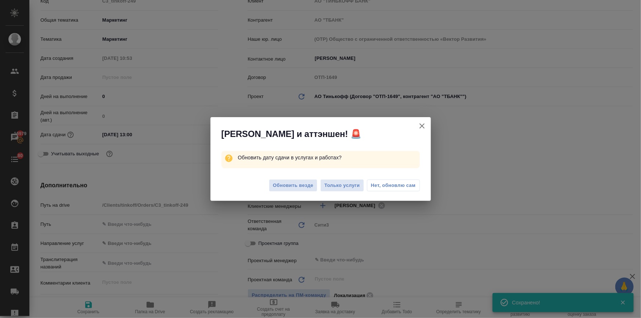
type textarea "x"
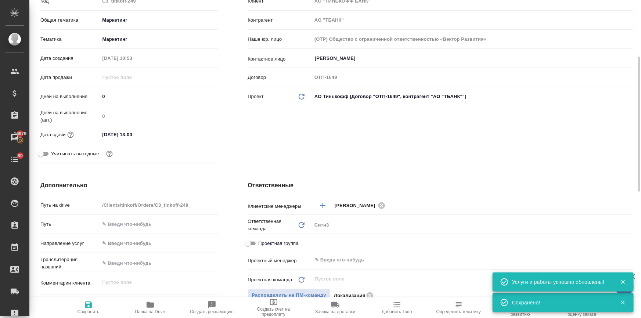
scroll to position [0, 0]
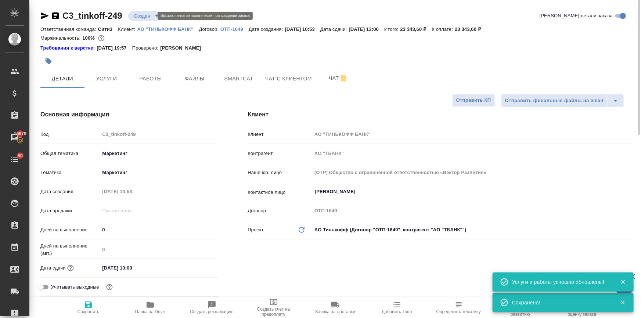
click at [149, 13] on body "🙏 .cls-1 fill:#fff; AWATERA Ilina Ekaterina Клиенты Спецификации Заказы 16979 Ч…" at bounding box center [320, 188] width 641 height 377
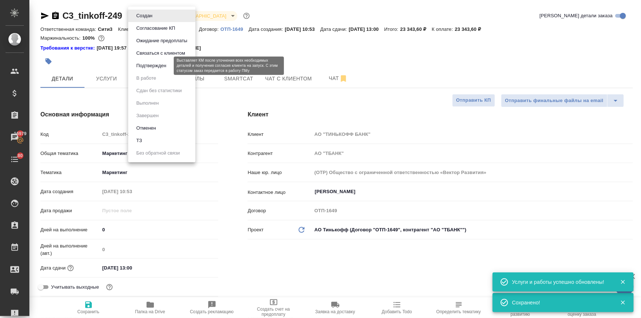
click at [146, 66] on button "Подтвержден" at bounding box center [151, 66] width 35 height 8
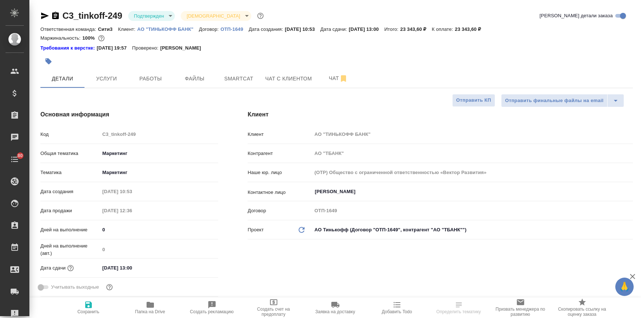
select select "RU"
click at [43, 15] on icon "button" at bounding box center [44, 15] width 9 height 9
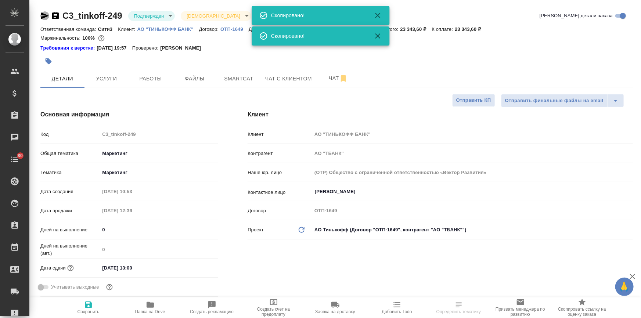
click at [43, 15] on icon "button" at bounding box center [44, 15] width 9 height 9
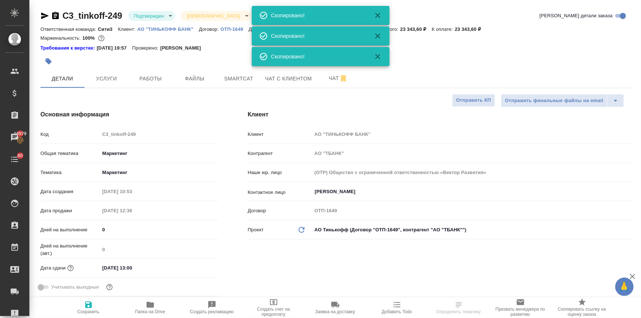
select select "RU"
type textarea "x"
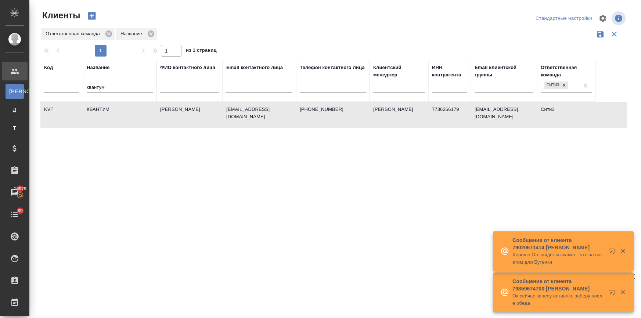
select select "RU"
drag, startPoint x: 110, startPoint y: 86, endPoint x: 53, endPoint y: 89, distance: 57.4
click at [53, 89] on tr "Код Название квантум ФИО контактного лица Email контактного лица Телефон контак…" at bounding box center [317, 81] width 555 height 42
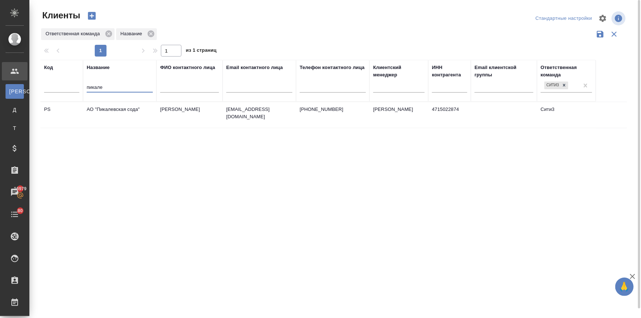
type input "пикале"
click at [98, 111] on td "АО "Пикалевская сода"" at bounding box center [119, 115] width 73 height 26
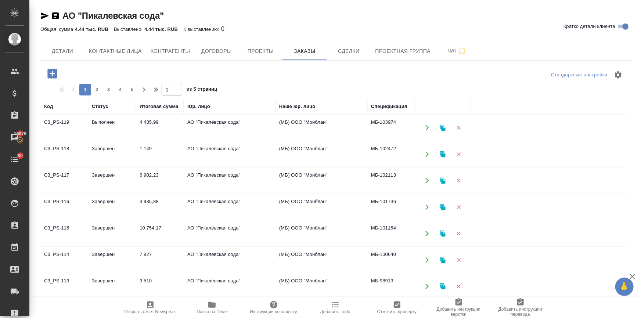
click at [86, 177] on td "C3_PS-117" at bounding box center [64, 181] width 48 height 26
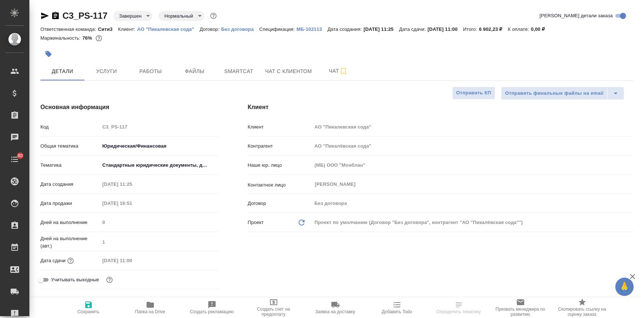
select select "RU"
drag, startPoint x: 104, startPoint y: 17, endPoint x: 58, endPoint y: 11, distance: 47.0
click at [58, 11] on div "C3_PS-117 Завершен closed Нормальный normal" at bounding box center [129, 16] width 178 height 12
click at [312, 27] on p "МБ-102113" at bounding box center [311, 29] width 31 height 6
select select "RU"
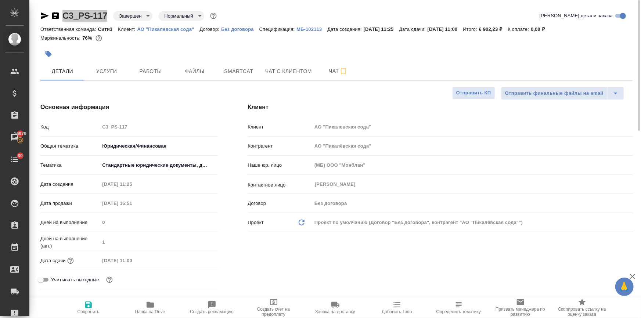
type textarea "x"
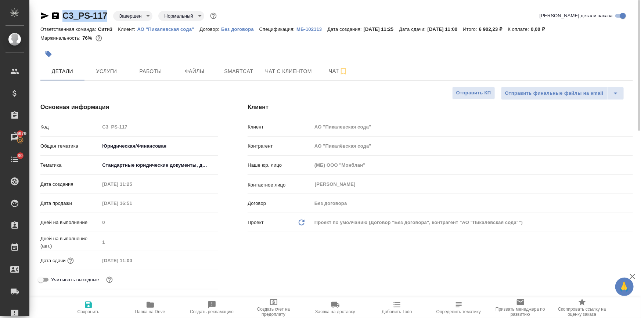
type textarea "x"
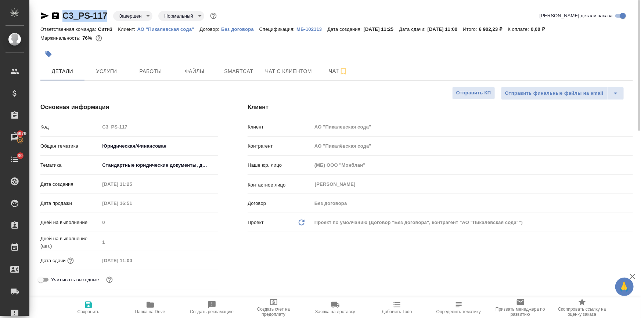
type textarea "x"
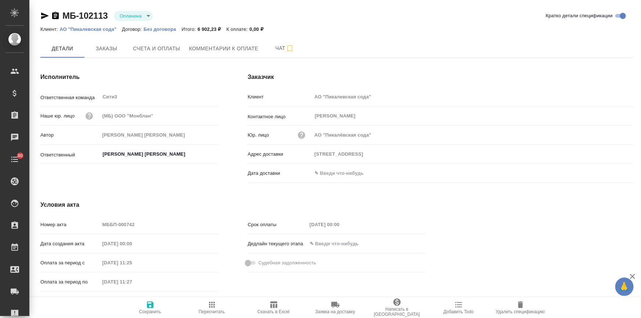
drag, startPoint x: 110, startPoint y: 16, endPoint x: 58, endPoint y: 14, distance: 52.2
click at [58, 14] on div "МБ-102113 Оплачена payed" at bounding box center [99, 16] width 118 height 12
click at [169, 48] on span "Счета и оплаты" at bounding box center [156, 48] width 47 height 9
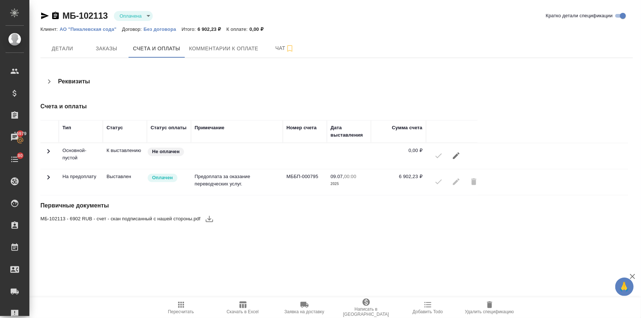
click at [208, 218] on icon "button" at bounding box center [209, 218] width 9 height 9
click at [46, 11] on icon "button" at bounding box center [44, 15] width 9 height 9
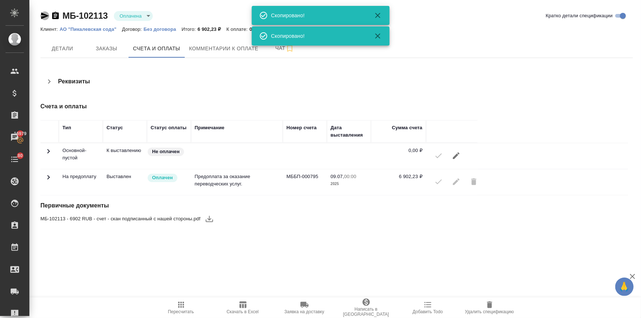
click at [46, 11] on icon "button" at bounding box center [44, 15] width 9 height 9
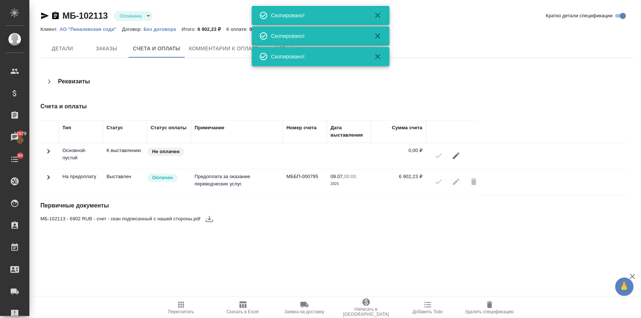
click at [46, 11] on icon "button" at bounding box center [44, 15] width 9 height 9
